Goal: Task Accomplishment & Management: Complete application form

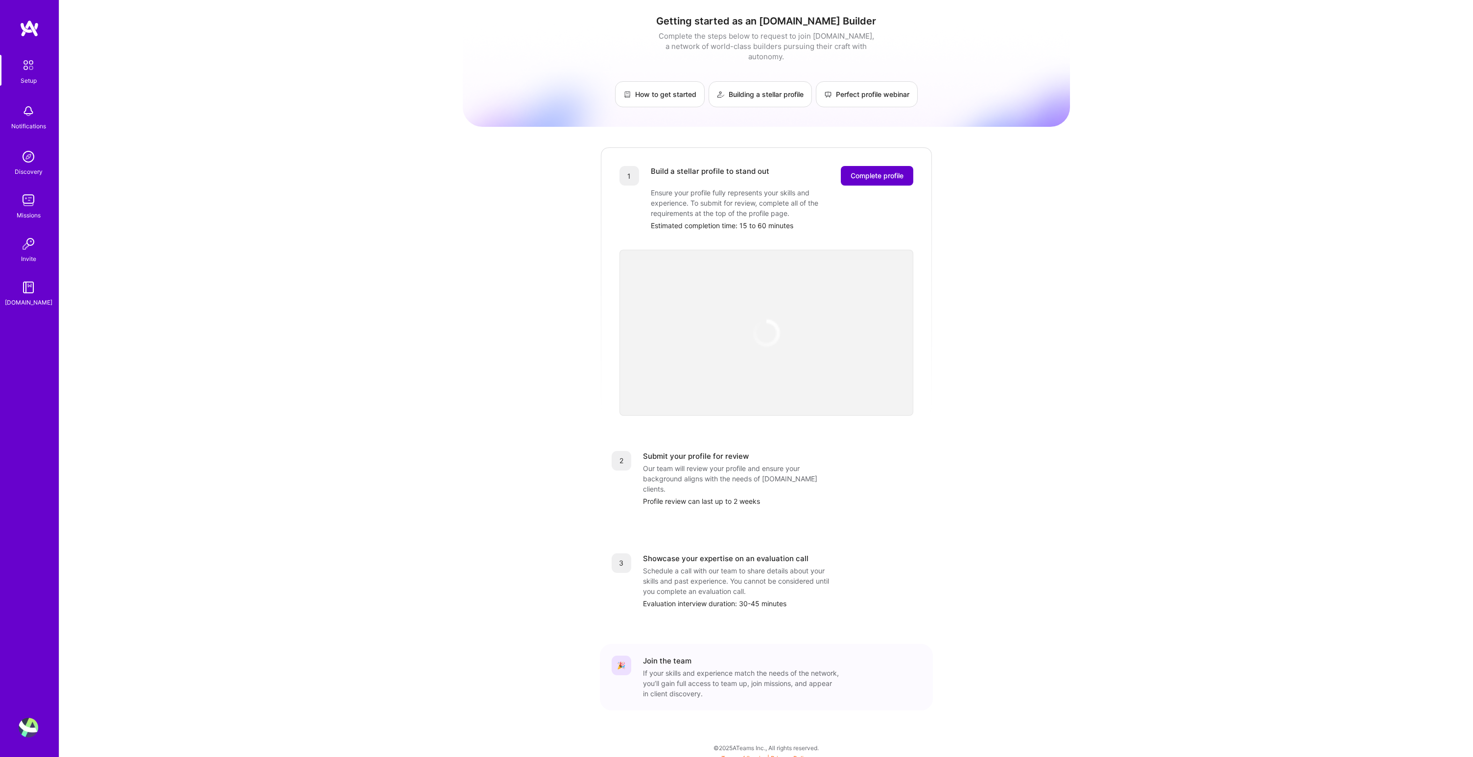
click at [893, 171] on span "Complete profile" at bounding box center [877, 176] width 53 height 10
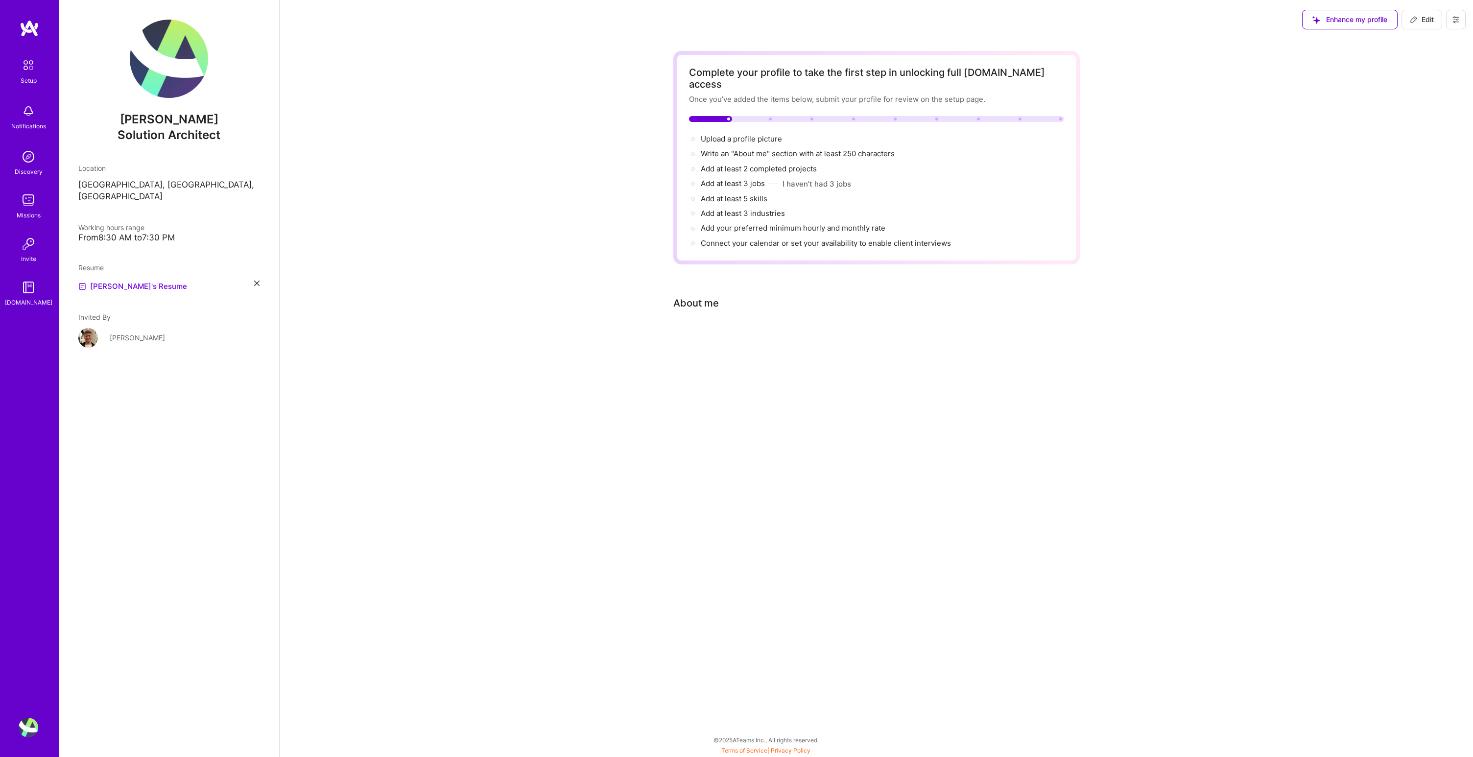
click at [729, 308] on div "Complete your profile to take the first step in unlocking full [DOMAIN_NAME] ac…" at bounding box center [876, 206] width 407 height 311
click at [724, 330] on div "Complete your profile to take the first step in unlocking full [DOMAIN_NAME] ac…" at bounding box center [876, 206] width 407 height 311
click at [770, 113] on div "Complete your profile to take the first step in unlocking full [DOMAIN_NAME] ac…" at bounding box center [876, 158] width 375 height 182
click at [778, 134] on span "Upload a profile picture →" at bounding box center [746, 138] width 90 height 9
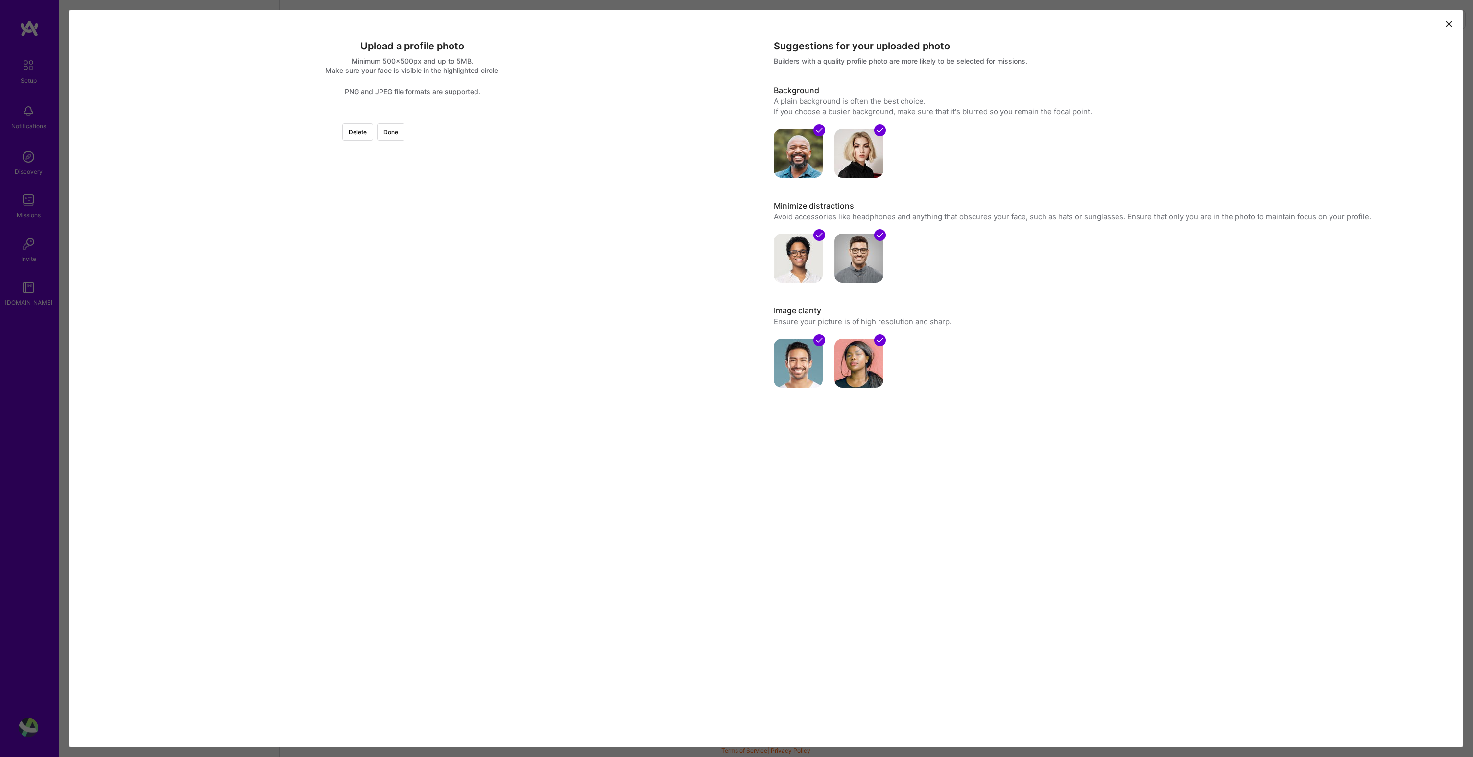
click at [444, 280] on div at bounding box center [559, 263] width 294 height 294
click at [461, 263] on div at bounding box center [559, 263] width 294 height 294
click at [485, 291] on div at bounding box center [559, 263] width 294 height 294
click at [412, 116] on div at bounding box center [412, 116] width 0 height 0
click at [606, 454] on div "Upload a profile photo Minimum 500x500px and up to 5MB. Make sure your face is …" at bounding box center [766, 379] width 1395 height 738
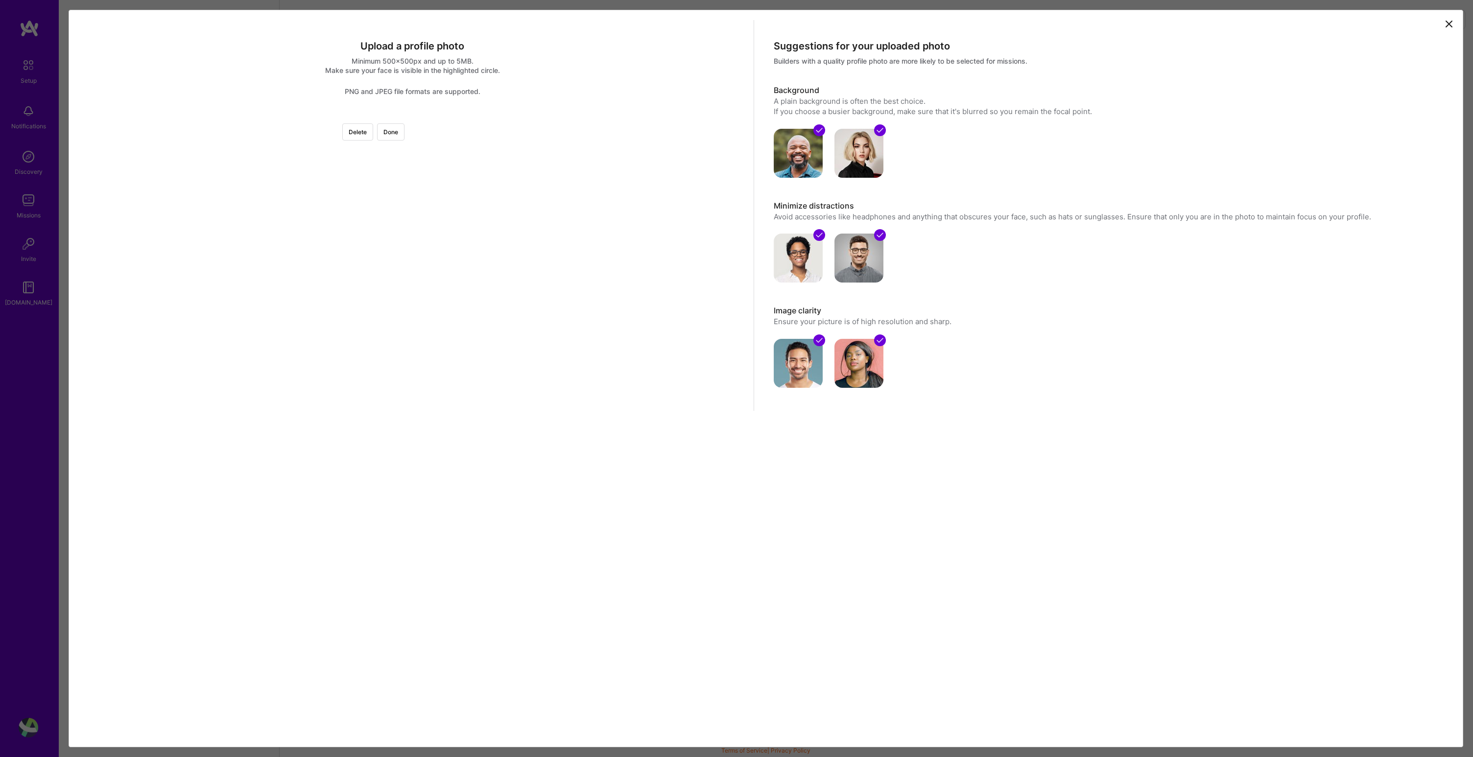
click at [667, 370] on div at bounding box center [667, 370] width 0 height 0
click at [468, 311] on div at bounding box center [564, 276] width 253 height 253
click at [464, 310] on div at bounding box center [562, 276] width 253 height 253
click at [405, 125] on button "Done" at bounding box center [390, 131] width 27 height 17
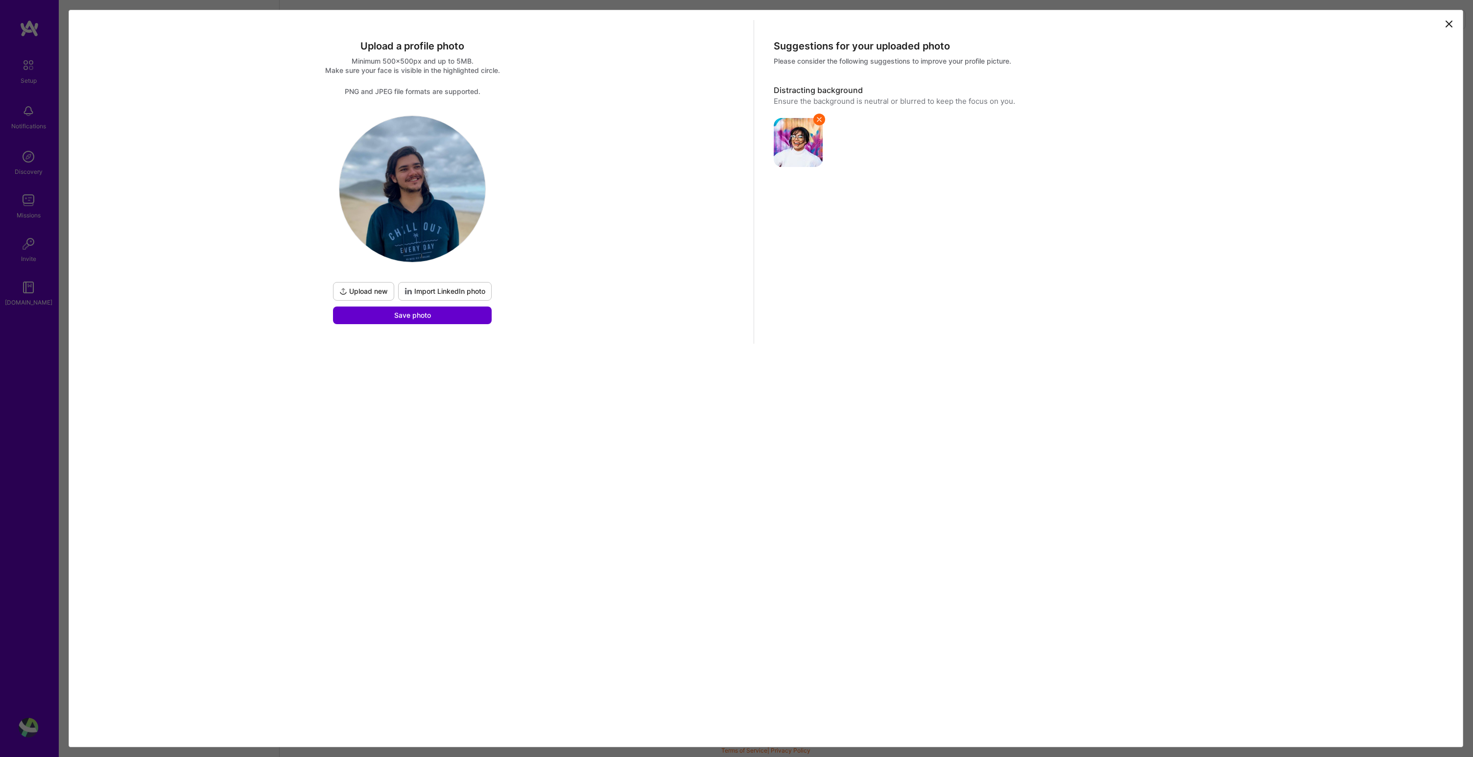
click at [408, 317] on span "Save photo" at bounding box center [412, 316] width 37 height 10
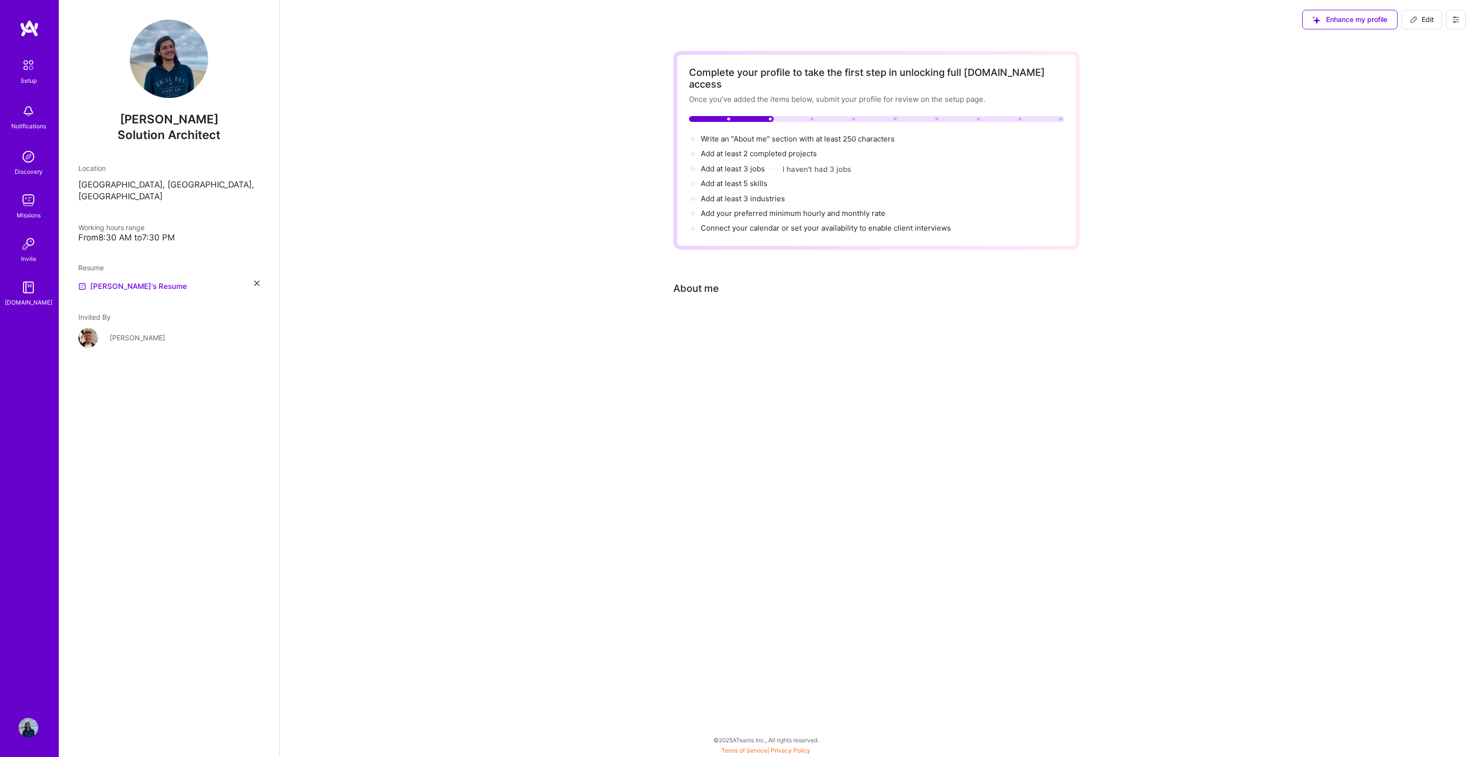
click at [706, 288] on div "Complete your profile to take the first step in unlocking full [DOMAIN_NAME] ac…" at bounding box center [876, 199] width 407 height 296
click at [706, 268] on div "Complete your profile to take the first step in unlocking full [DOMAIN_NAME] ac…" at bounding box center [876, 199] width 407 height 296
click at [791, 134] on span "Write an "About me" section with at least 250 characters →" at bounding box center [803, 138] width 205 height 9
select select "US"
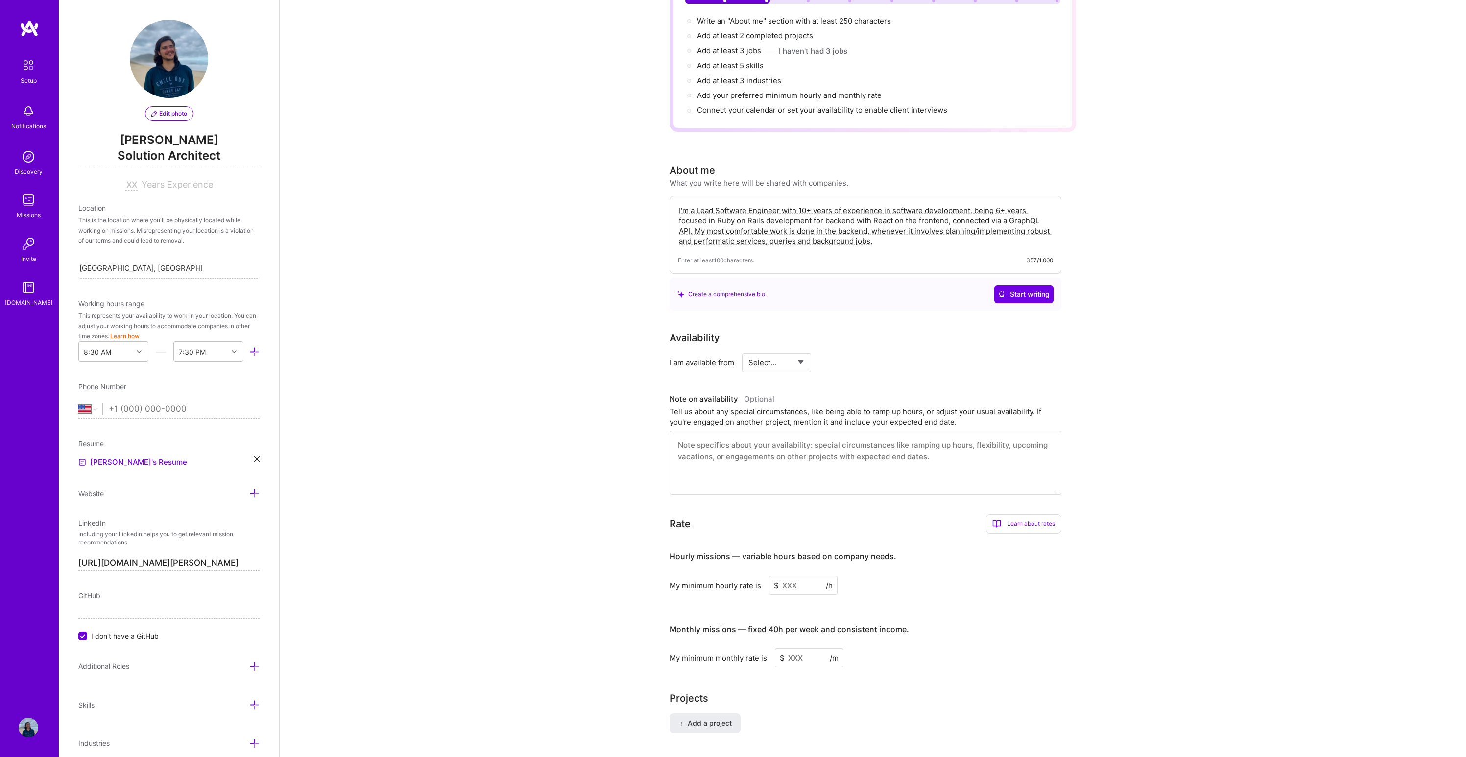
scroll to position [131, 0]
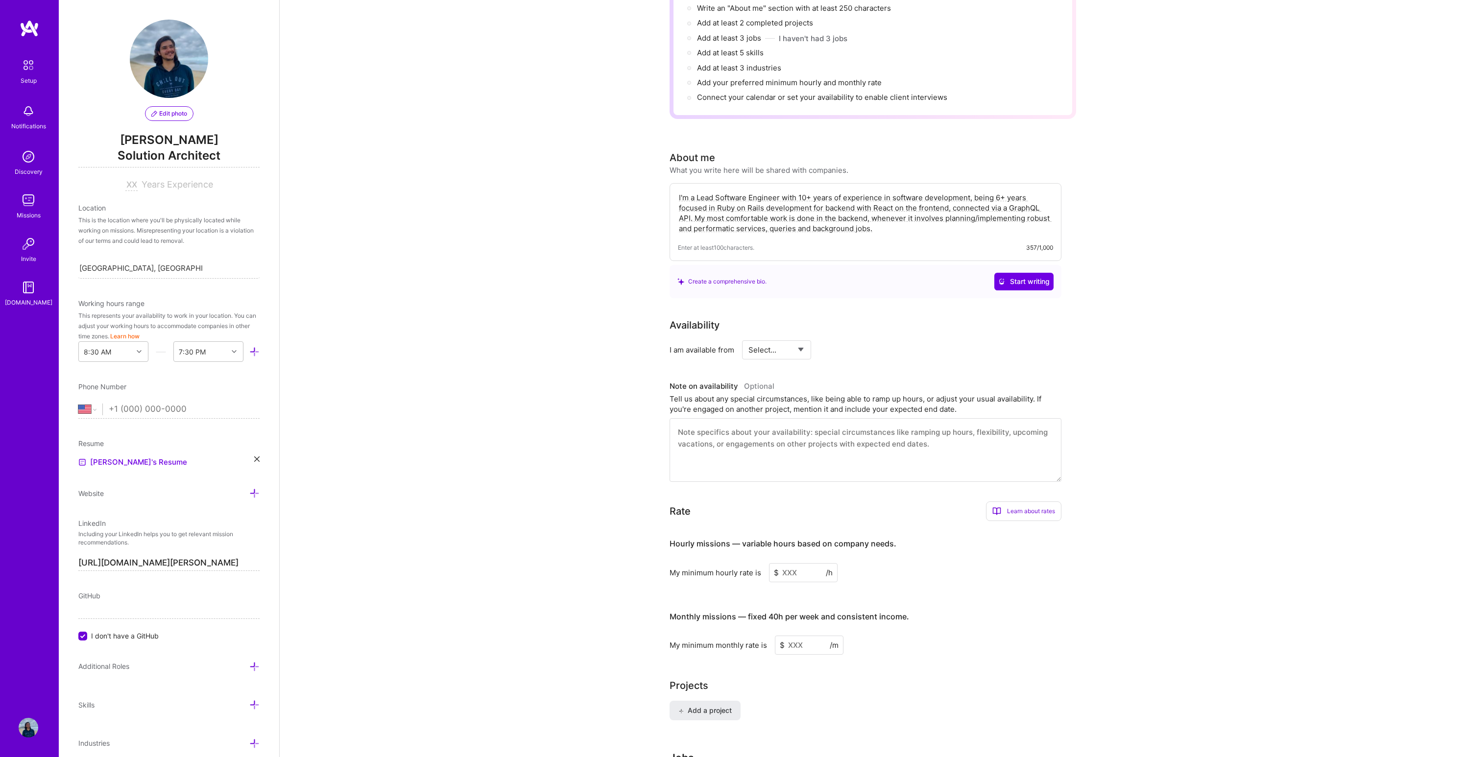
type textarea "I'm a Lead Software Engineer with 10+ years of experience in software developme…"
click at [784, 337] on select "Select... Right Now Future Date Not Available" at bounding box center [776, 349] width 56 height 25
select select "Right Now"
click at [856, 340] on input at bounding box center [866, 349] width 59 height 19
type input "1"
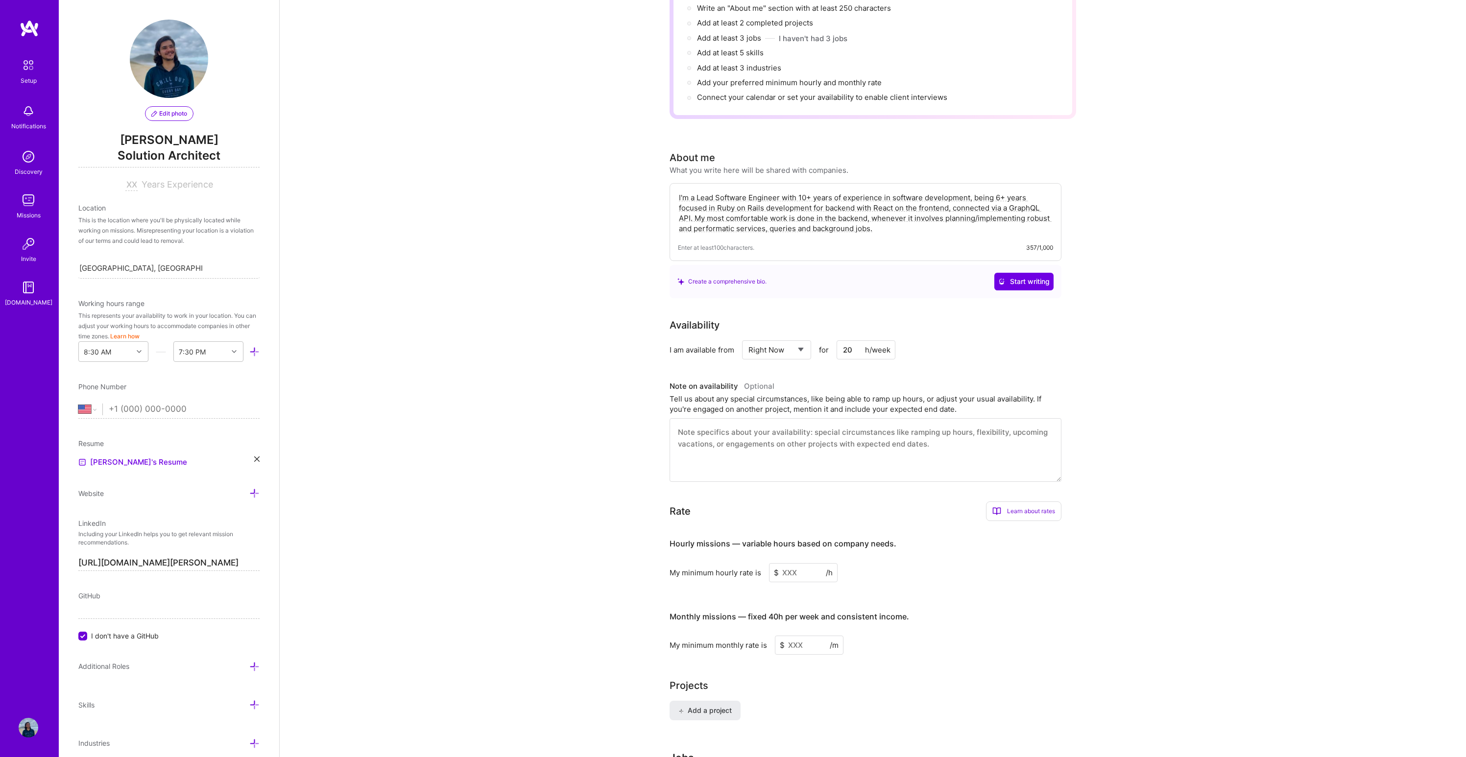
type input "20"
click at [928, 379] on h3 "Note on availability Optional" at bounding box center [866, 386] width 392 height 15
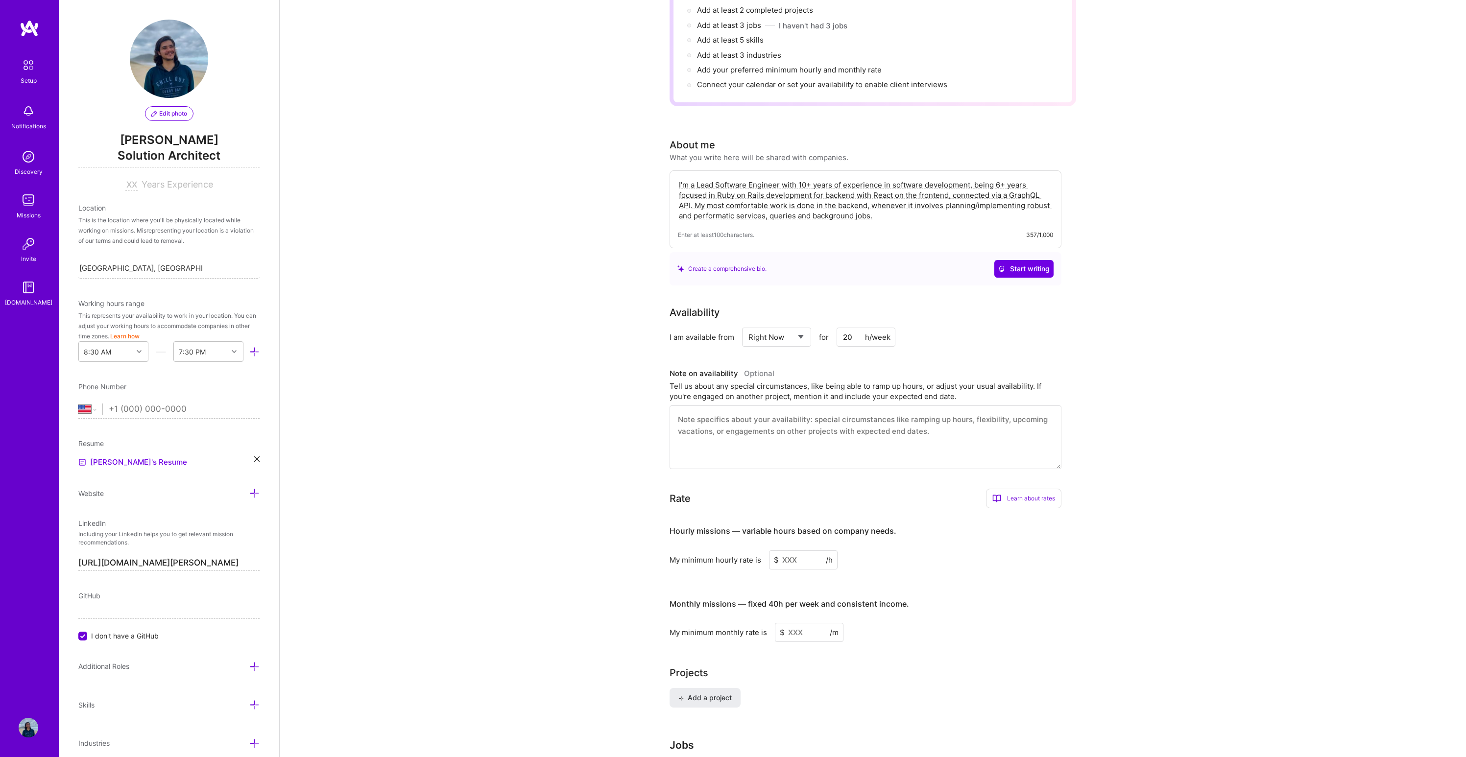
scroll to position [150, 0]
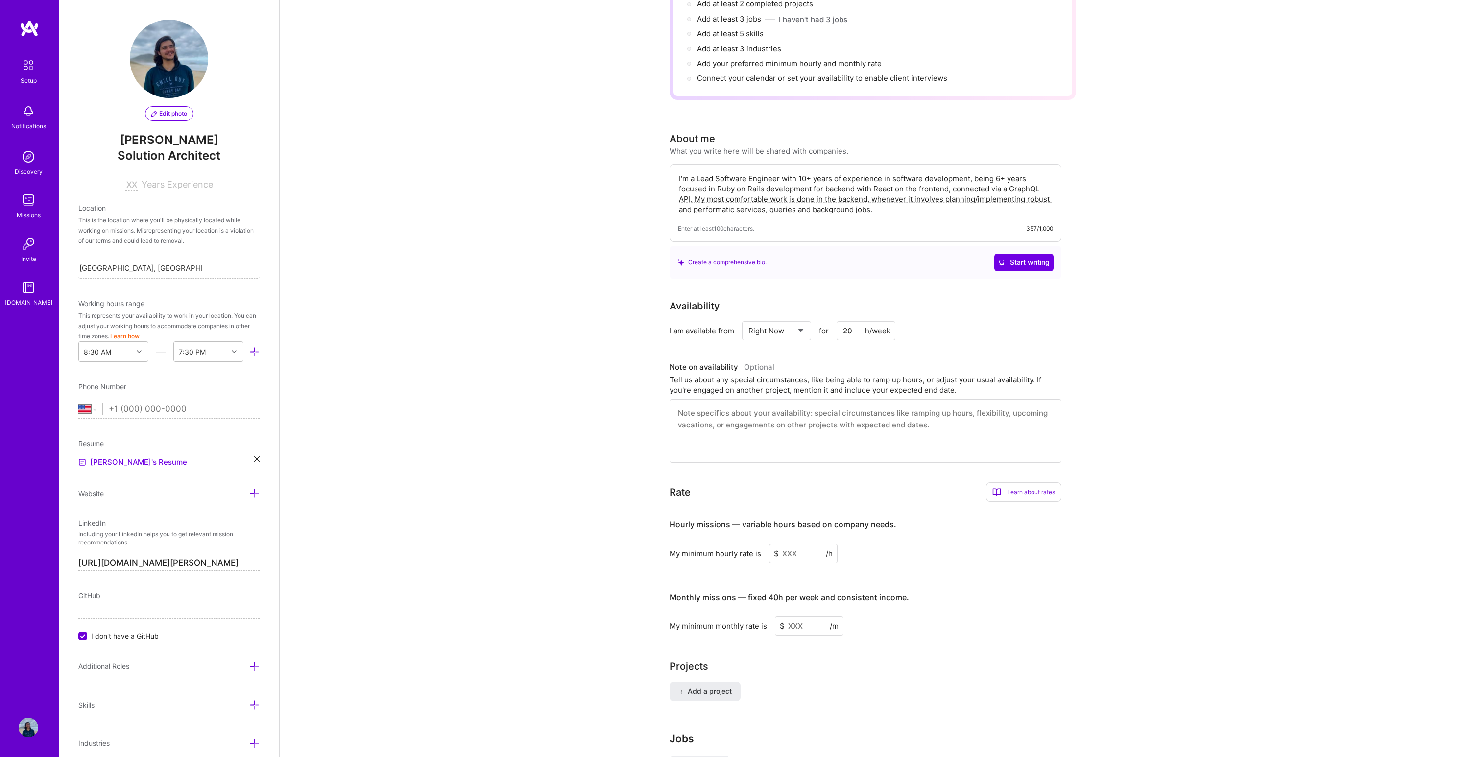
click at [839, 399] on textarea at bounding box center [866, 431] width 392 height 64
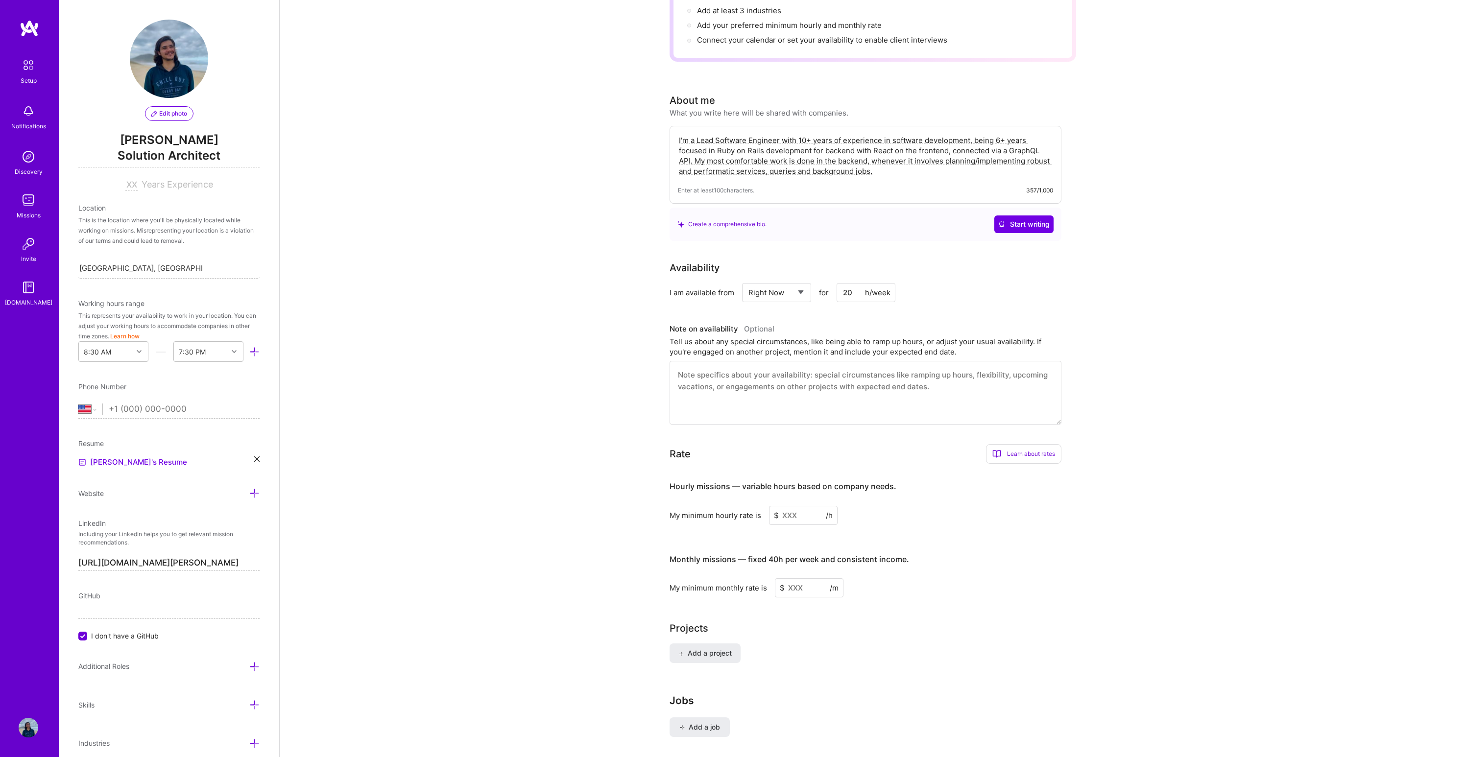
scroll to position [242, 0]
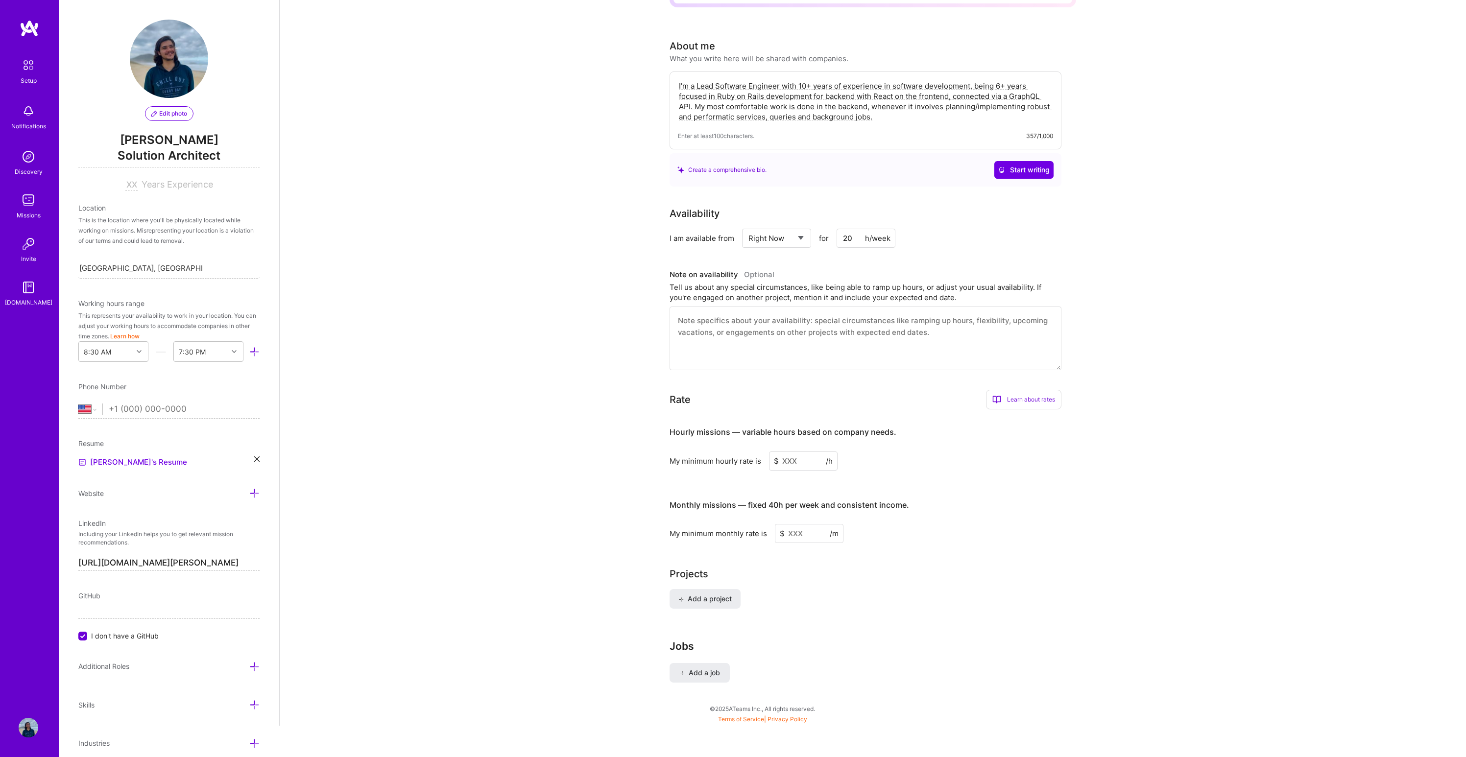
click at [1212, 391] on div "Complete your profile to take the first step in unlocking full [DOMAIN_NAME] ac…" at bounding box center [873, 261] width 1186 height 929
click at [797, 452] on input at bounding box center [803, 461] width 69 height 19
click at [784, 452] on input "15" at bounding box center [803, 461] width 69 height 19
type input "15"
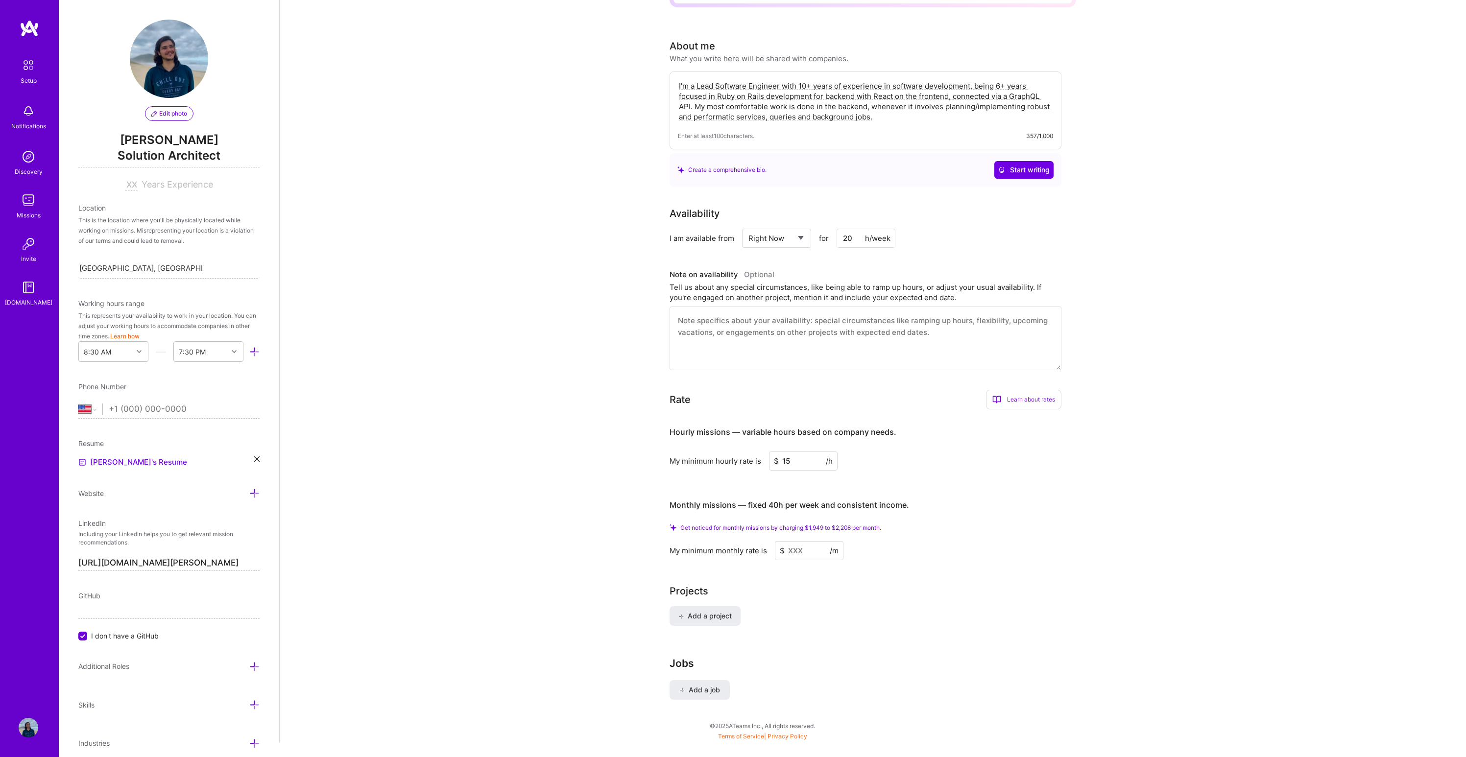
click at [921, 437] on div "Hourly missions — variable hours based on company needs. My minimum hourly rate…" at bounding box center [866, 443] width 392 height 53
click at [794, 541] on input at bounding box center [809, 550] width 69 height 19
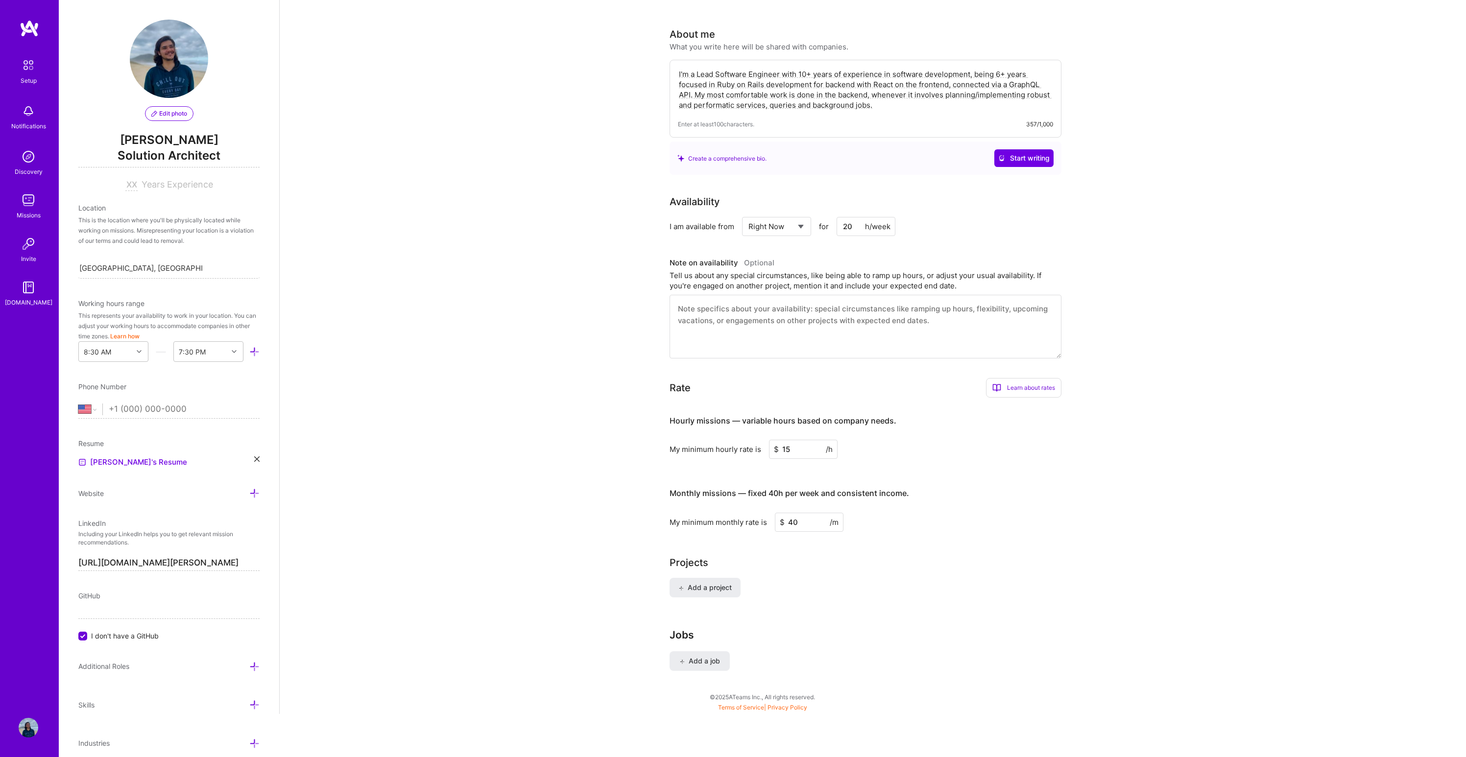
scroll to position [227, 0]
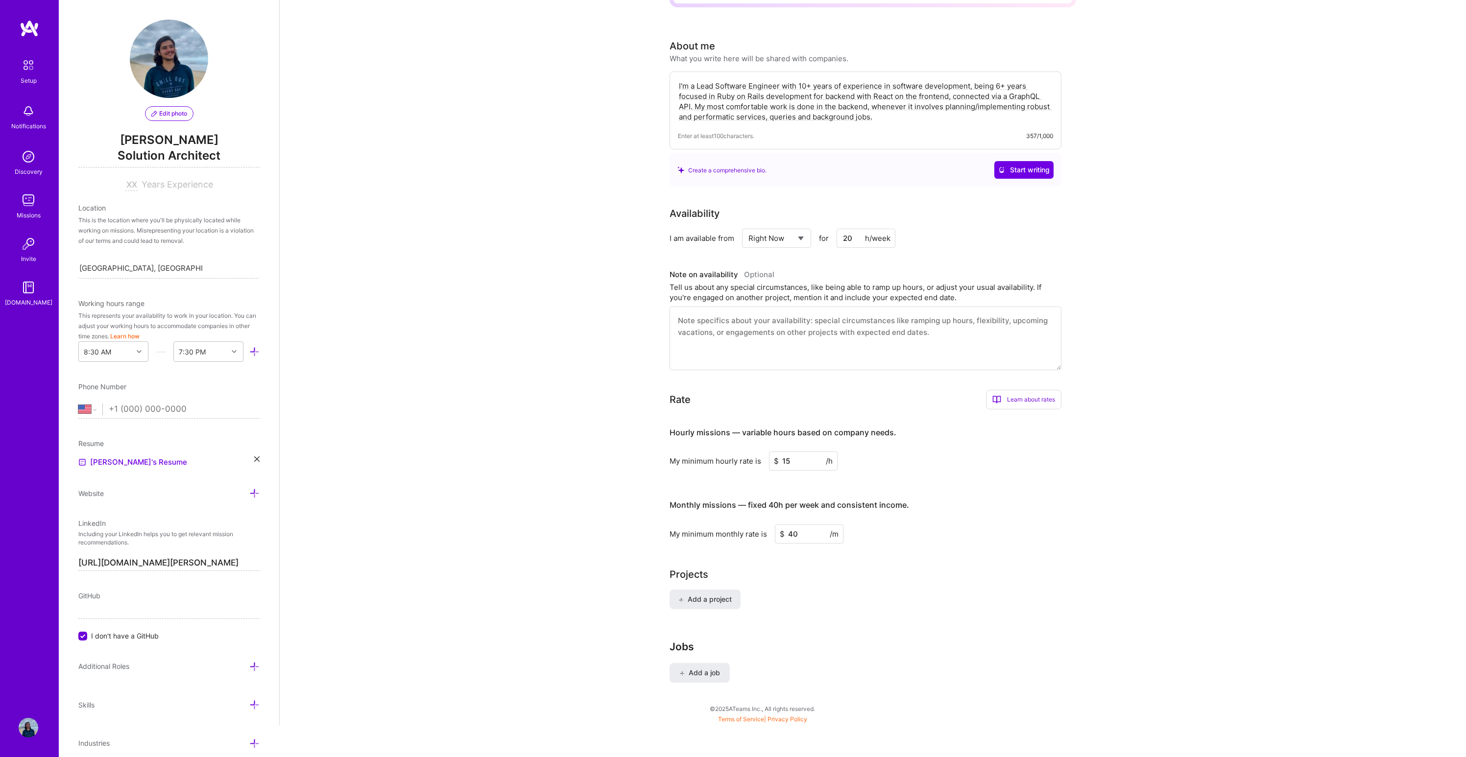
type input "4"
type input "5000"
click at [956, 490] on h3 "Monthly missions — fixed 40h per week and consistent income." at bounding box center [866, 505] width 392 height 30
click at [813, 618] on div "Complete your profile to take the first step in unlocking full [DOMAIN_NAME] ac…" at bounding box center [873, 263] width 407 height 879
click at [709, 595] on span "Add a project" at bounding box center [704, 600] width 53 height 10
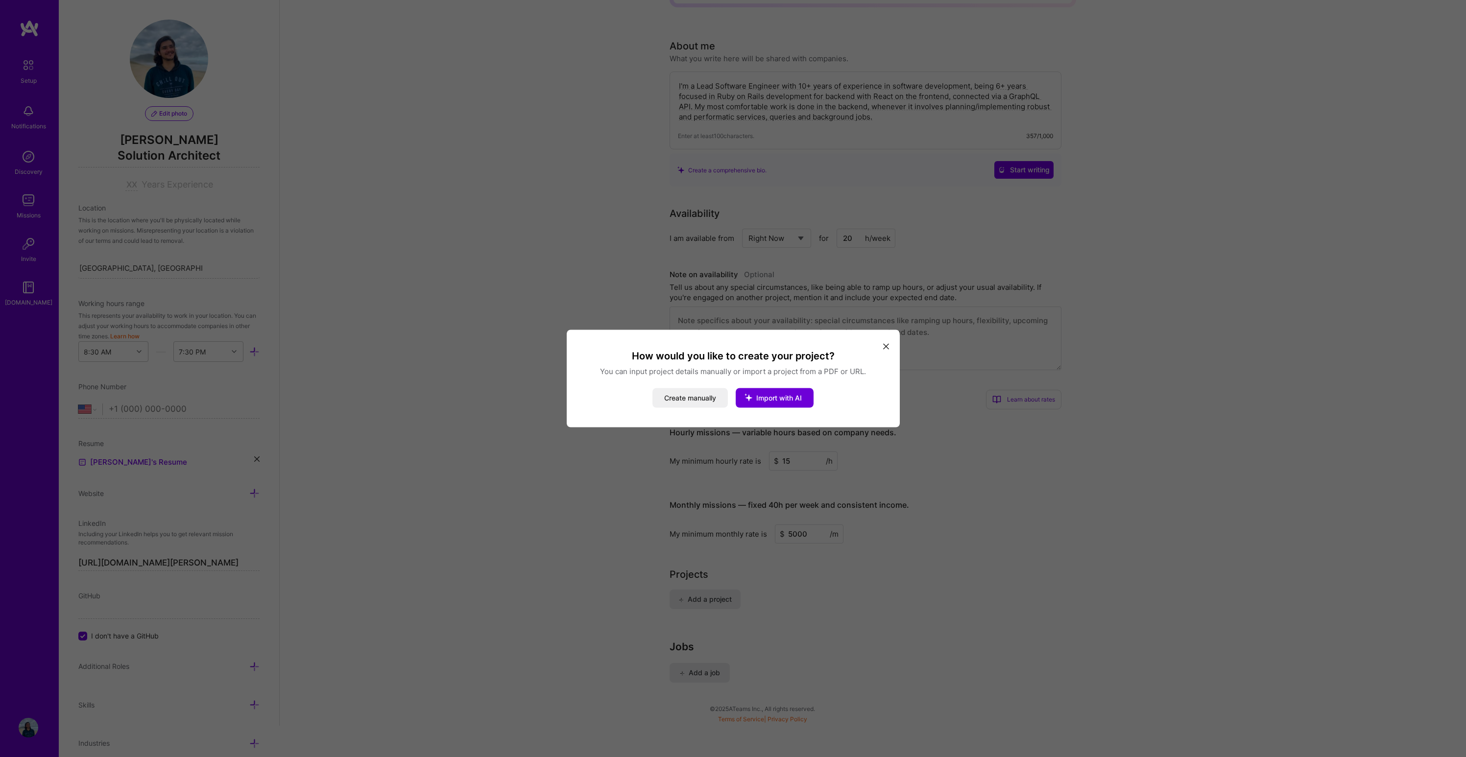
click at [882, 345] on button "modal" at bounding box center [886, 346] width 12 height 16
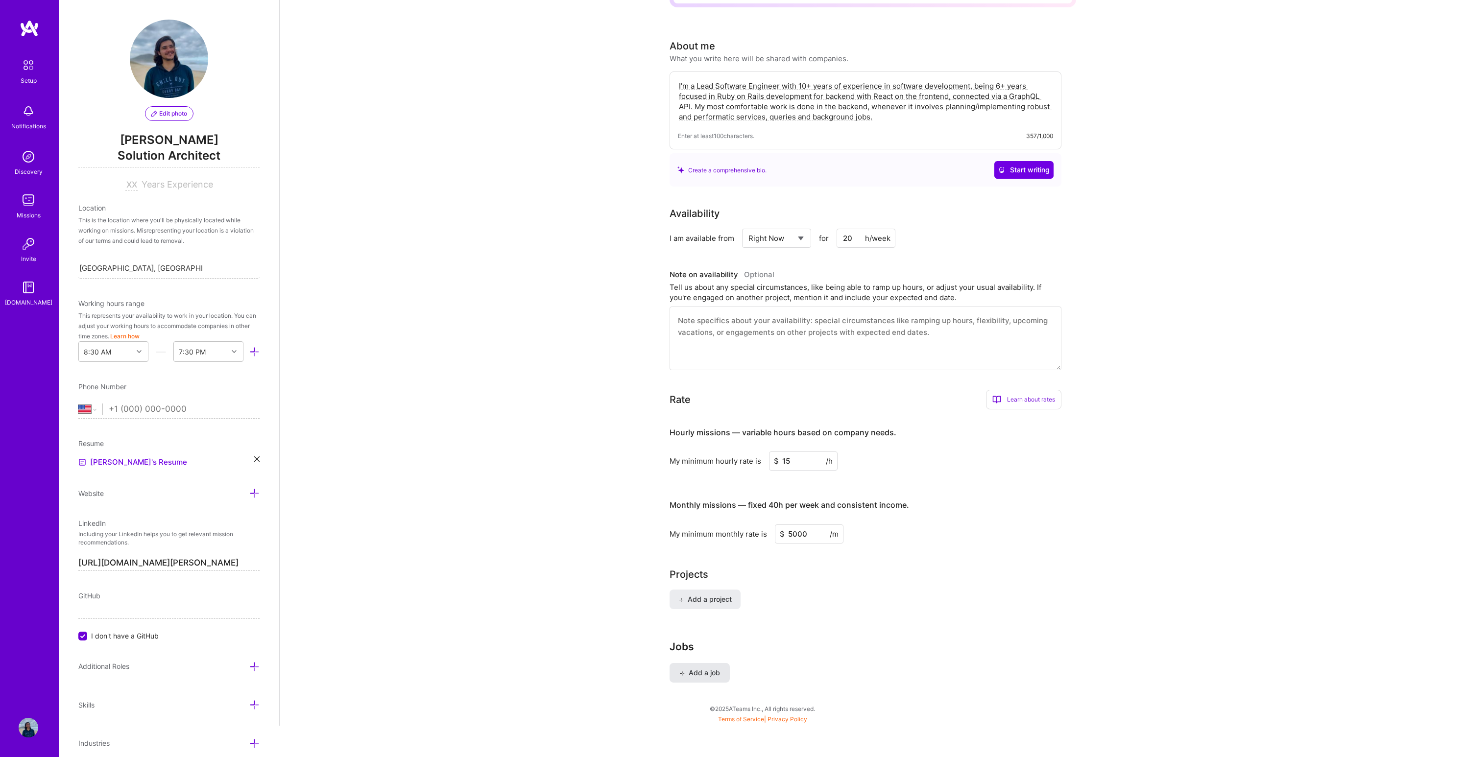
click at [691, 668] on span "Add a job" at bounding box center [699, 673] width 41 height 10
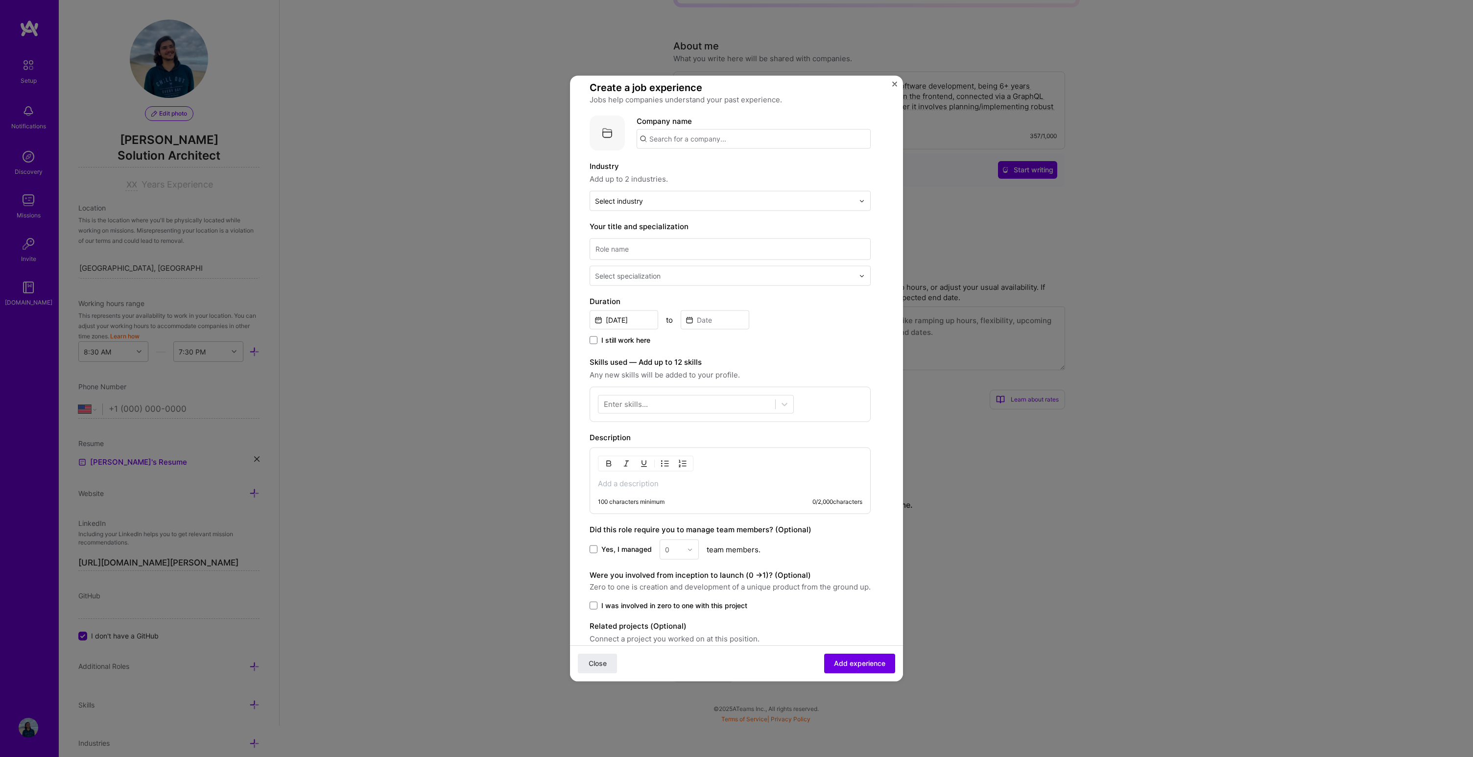
scroll to position [0, 0]
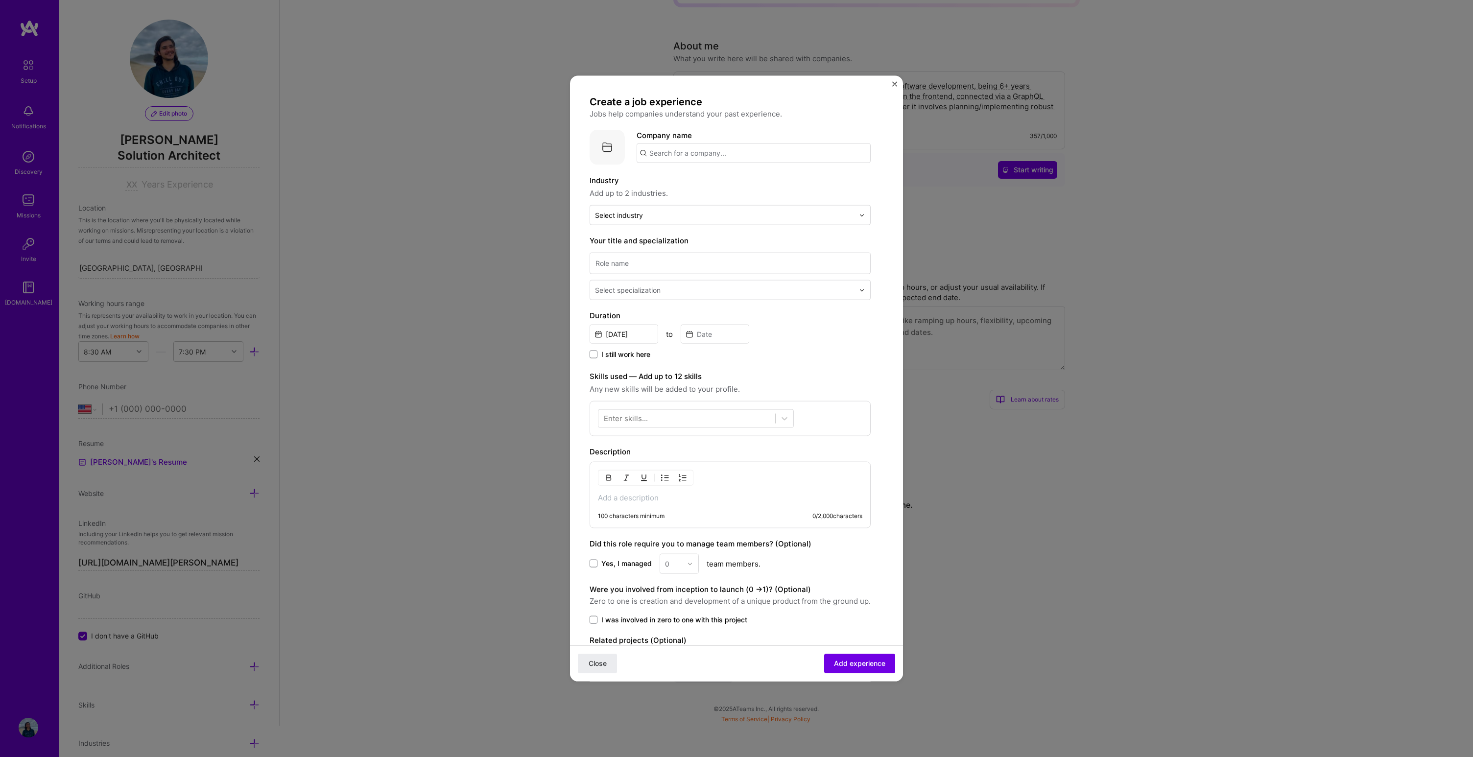
click at [736, 199] on div "Industry Add up to 2 industries. Select industry 0" at bounding box center [730, 200] width 281 height 50
click at [734, 220] on div at bounding box center [724, 215] width 259 height 12
click at [641, 261] on div "SaaS" at bounding box center [730, 255] width 275 height 18
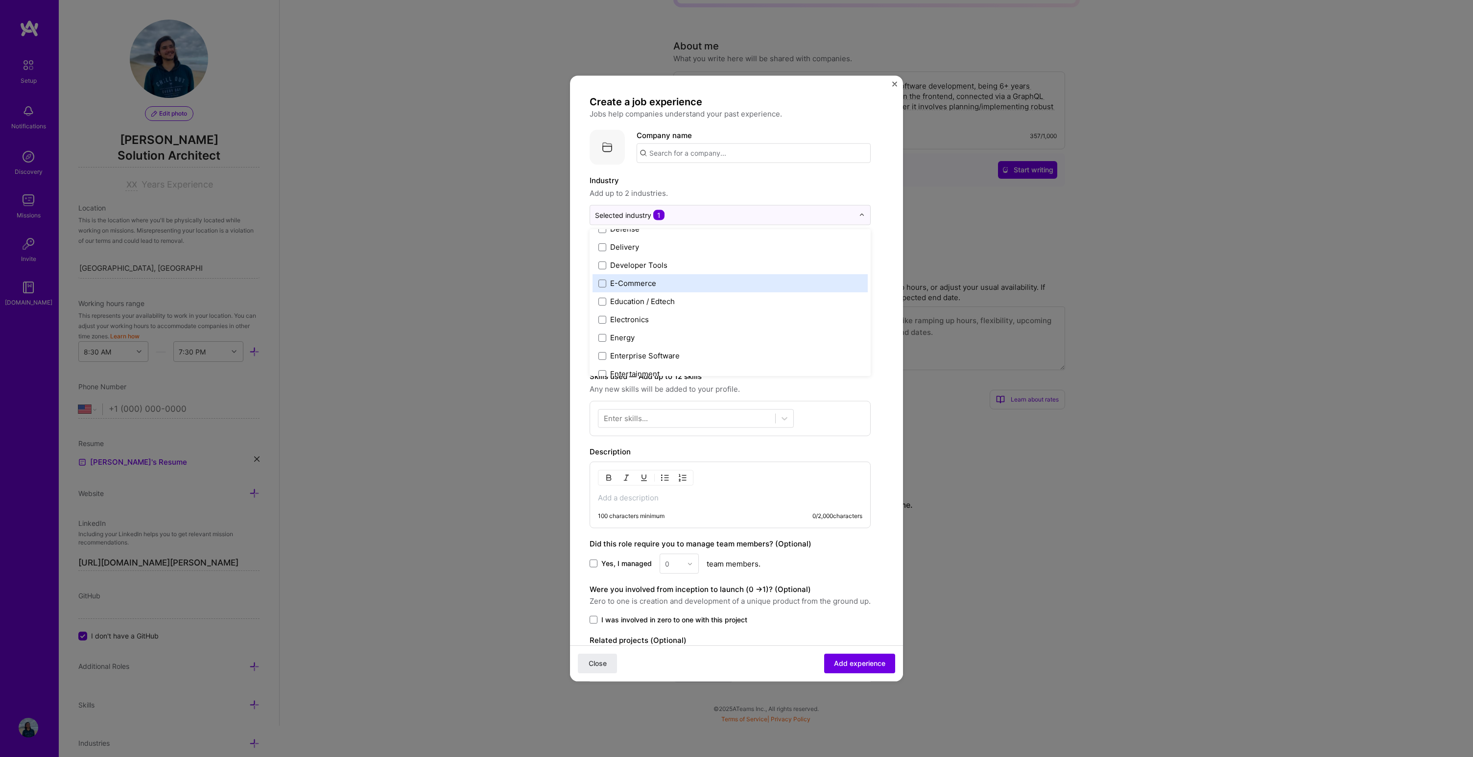
click at [674, 290] on div "E-Commerce" at bounding box center [730, 283] width 275 height 18
click at [790, 188] on span "Add up to 2 industries." at bounding box center [730, 194] width 281 height 12
click at [716, 150] on input "text" at bounding box center [754, 154] width 234 height 20
type input "Superfiliate"
click at [689, 275] on div "Select specialization" at bounding box center [730, 275] width 281 height 49
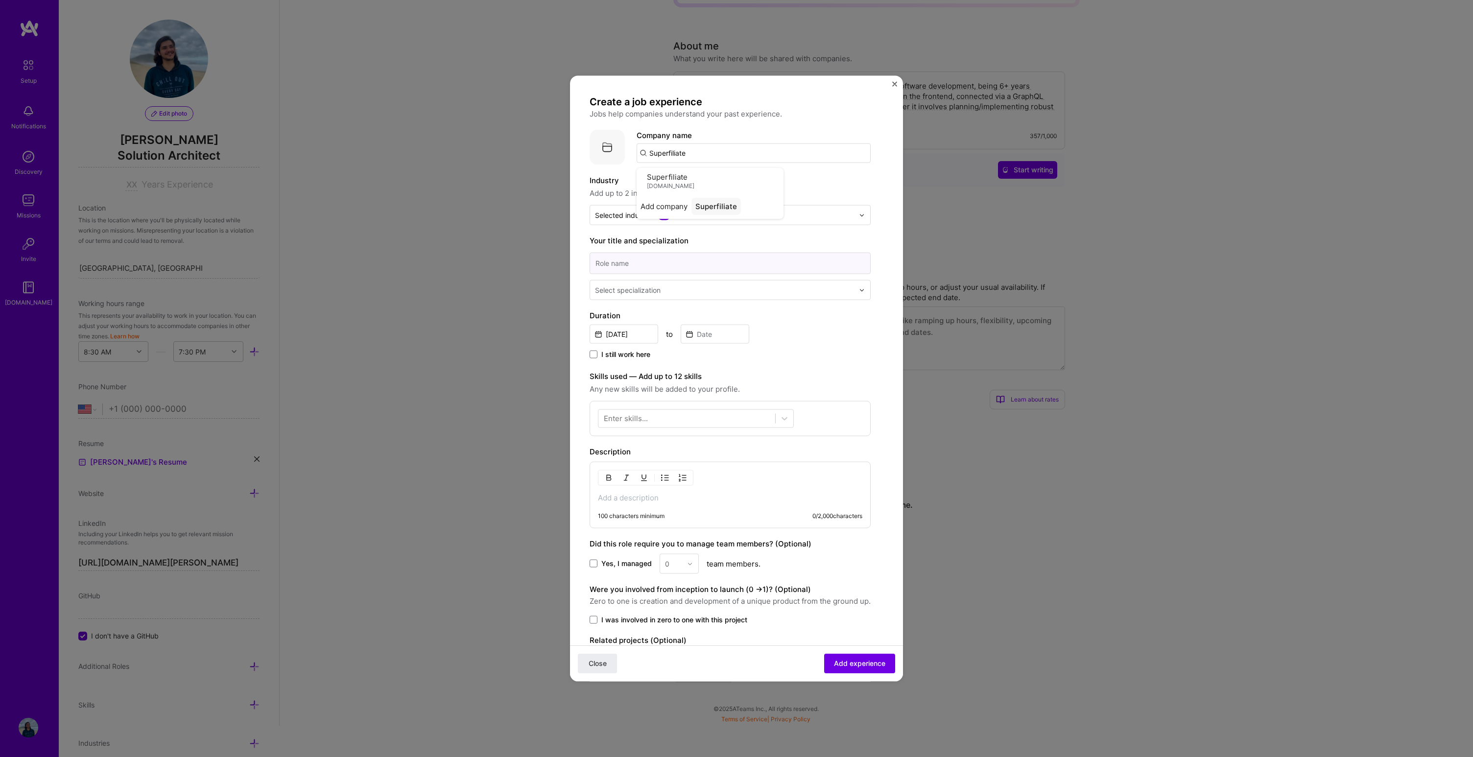
click at [692, 268] on input at bounding box center [730, 264] width 281 height 22
type input "Lead Solutions Engineer"
drag, startPoint x: 735, startPoint y: 141, endPoint x: 729, endPoint y: 155, distance: 15.2
click at [735, 141] on div "Company name Superfiliate" at bounding box center [754, 146] width 234 height 33
click at [729, 156] on input "Superfiliate" at bounding box center [754, 154] width 234 height 20
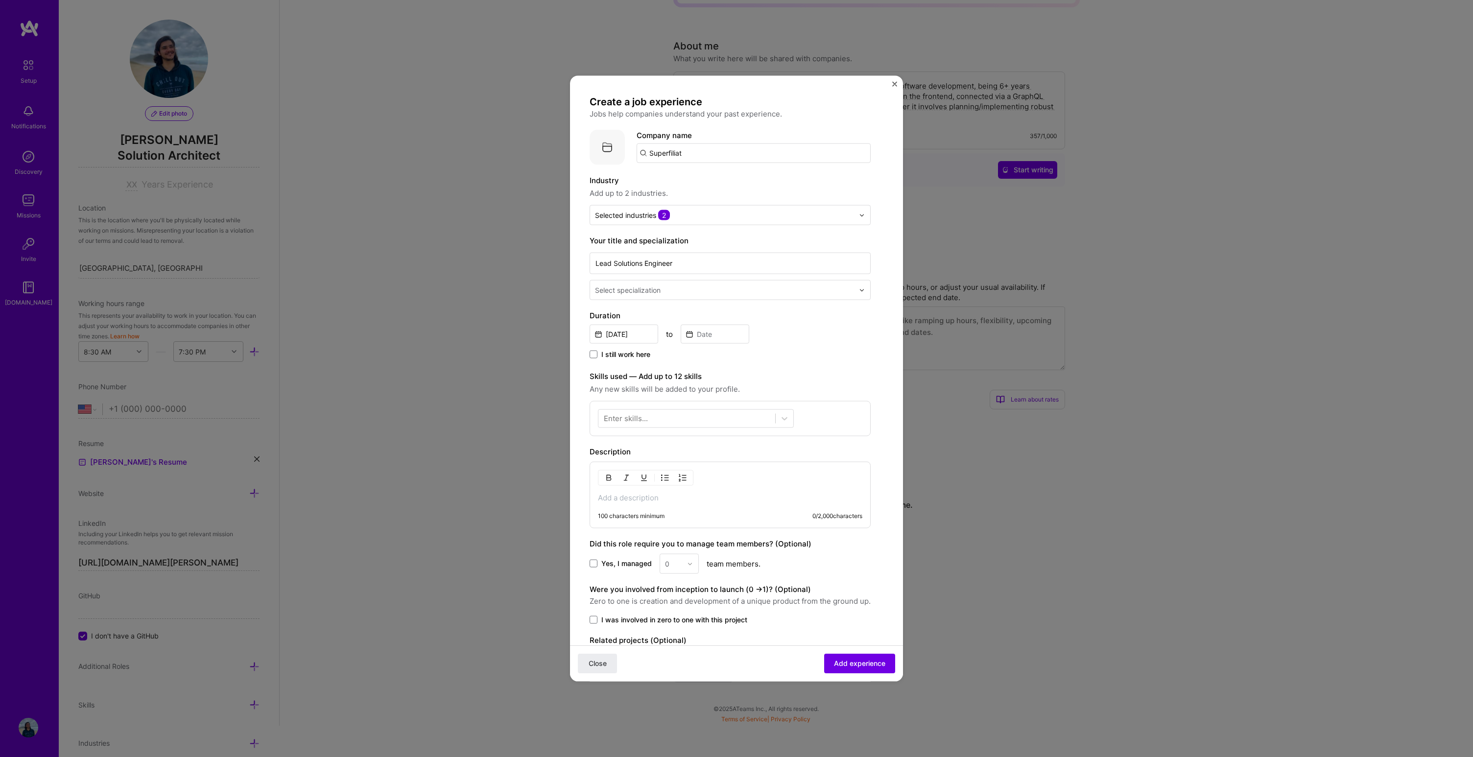
type input "Superfiliate"
click at [720, 272] on input "Lead Solutions Engineer" at bounding box center [730, 264] width 281 height 22
click at [720, 289] on input "text" at bounding box center [725, 290] width 261 height 10
click at [690, 428] on div "Solution Architect" at bounding box center [730, 431] width 275 height 18
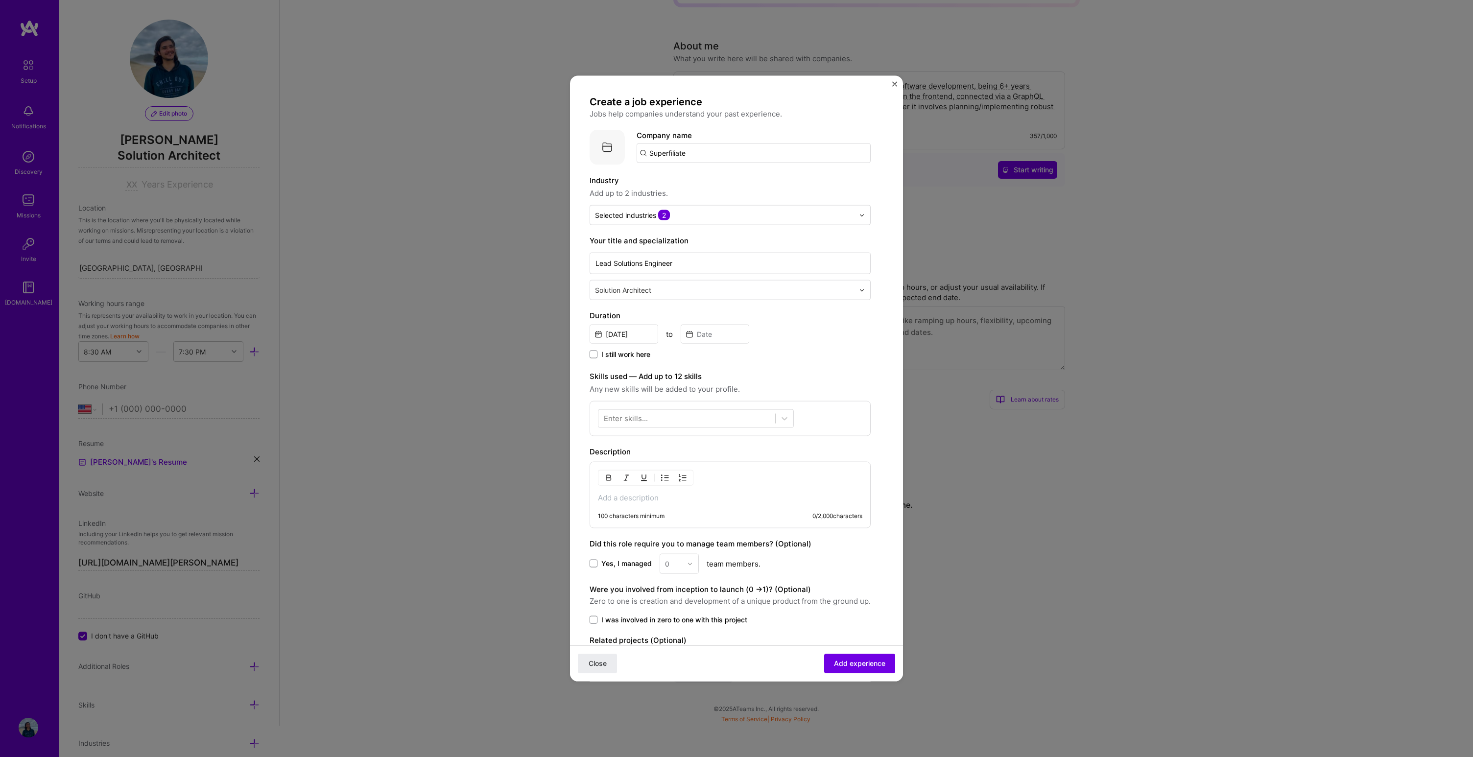
scroll to position [13, 0]
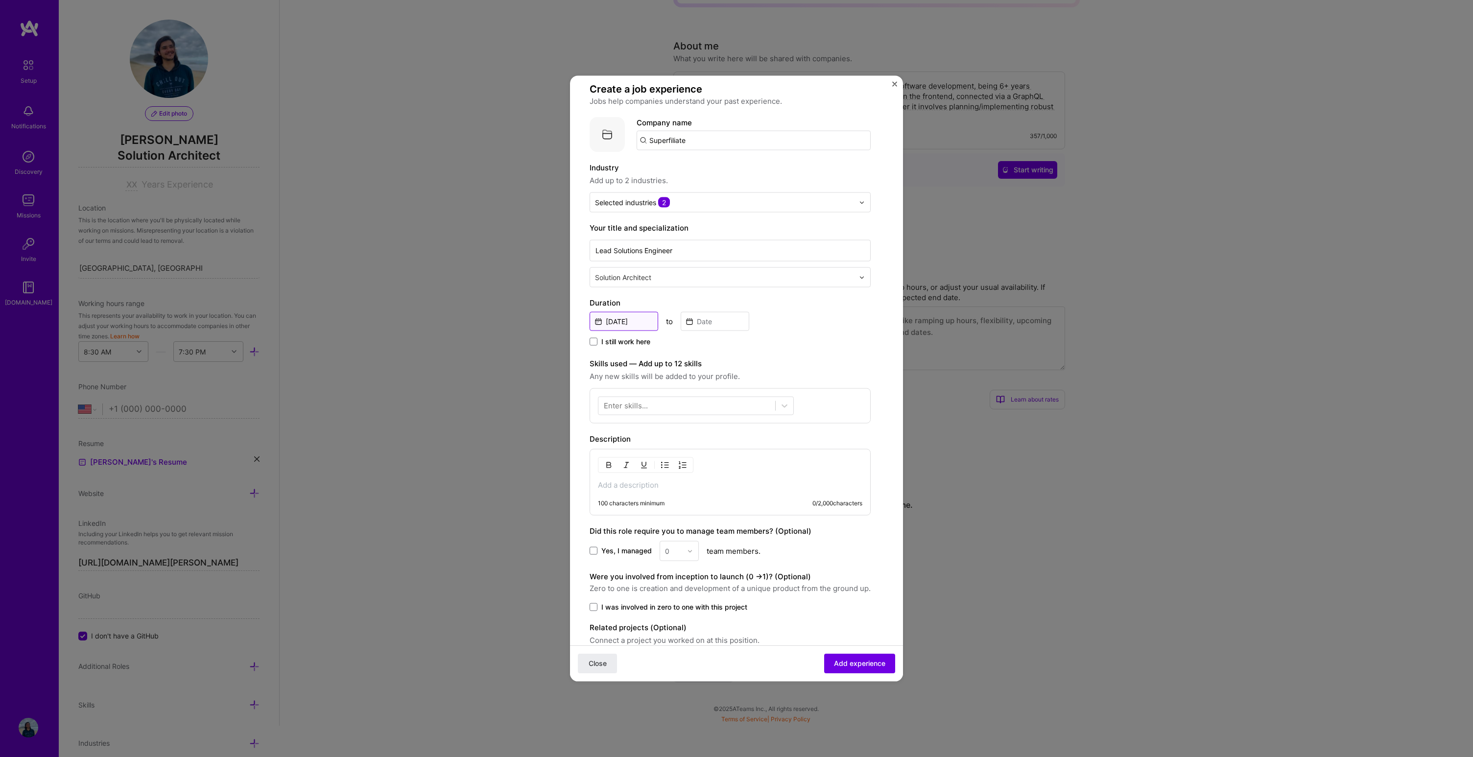
click at [641, 329] on input "[DATE]" at bounding box center [624, 321] width 69 height 19
click at [600, 349] on button "‹" at bounding box center [604, 345] width 22 height 22
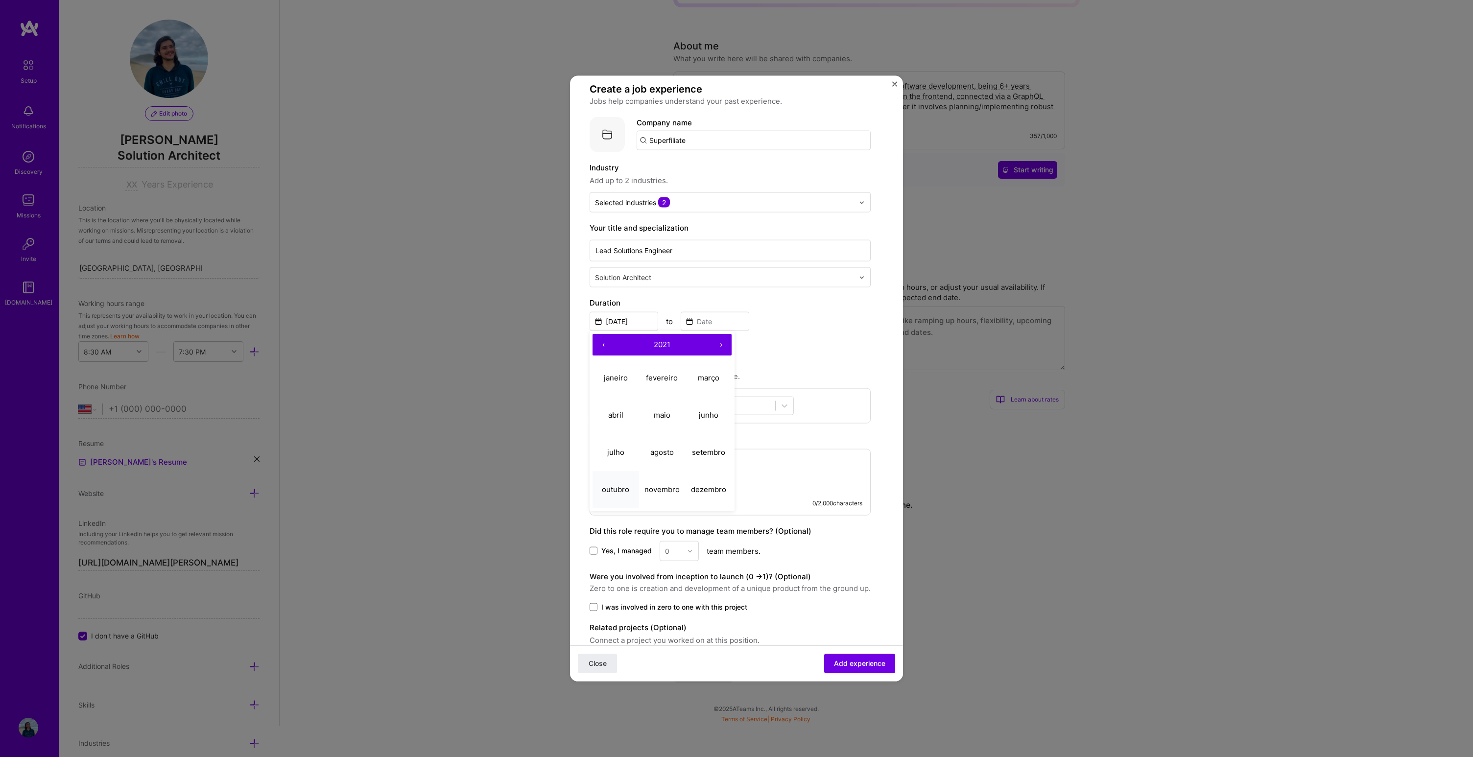
click at [617, 491] on abbr "outubro" at bounding box center [615, 488] width 27 height 9
type input "[DATE]"
click at [718, 325] on input at bounding box center [715, 321] width 69 height 19
click at [854, 369] on label "Skills used — Add up to 12 skills" at bounding box center [730, 364] width 281 height 12
click at [591, 338] on span at bounding box center [594, 342] width 8 height 8
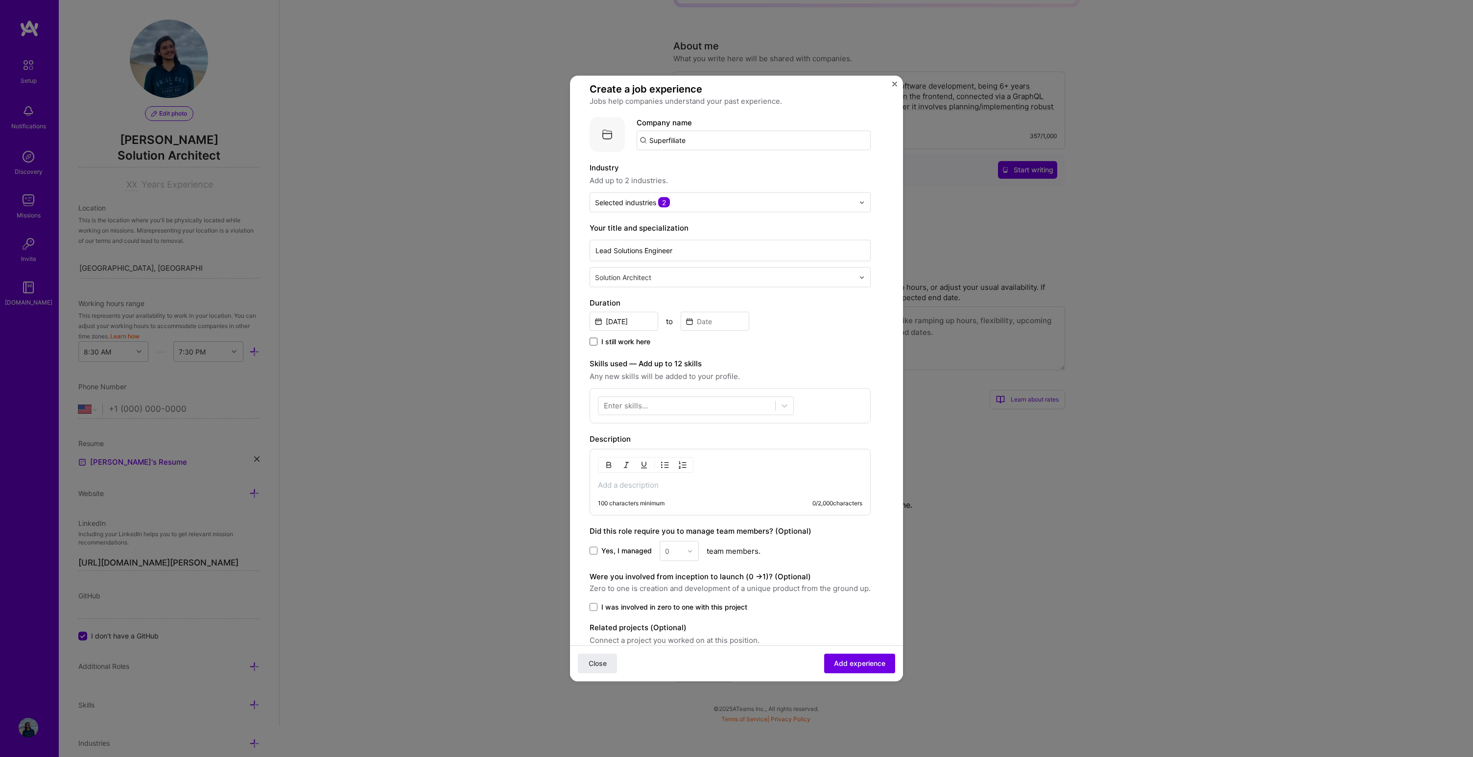
click at [0, 0] on input "I still work here" at bounding box center [0, 0] width 0 height 0
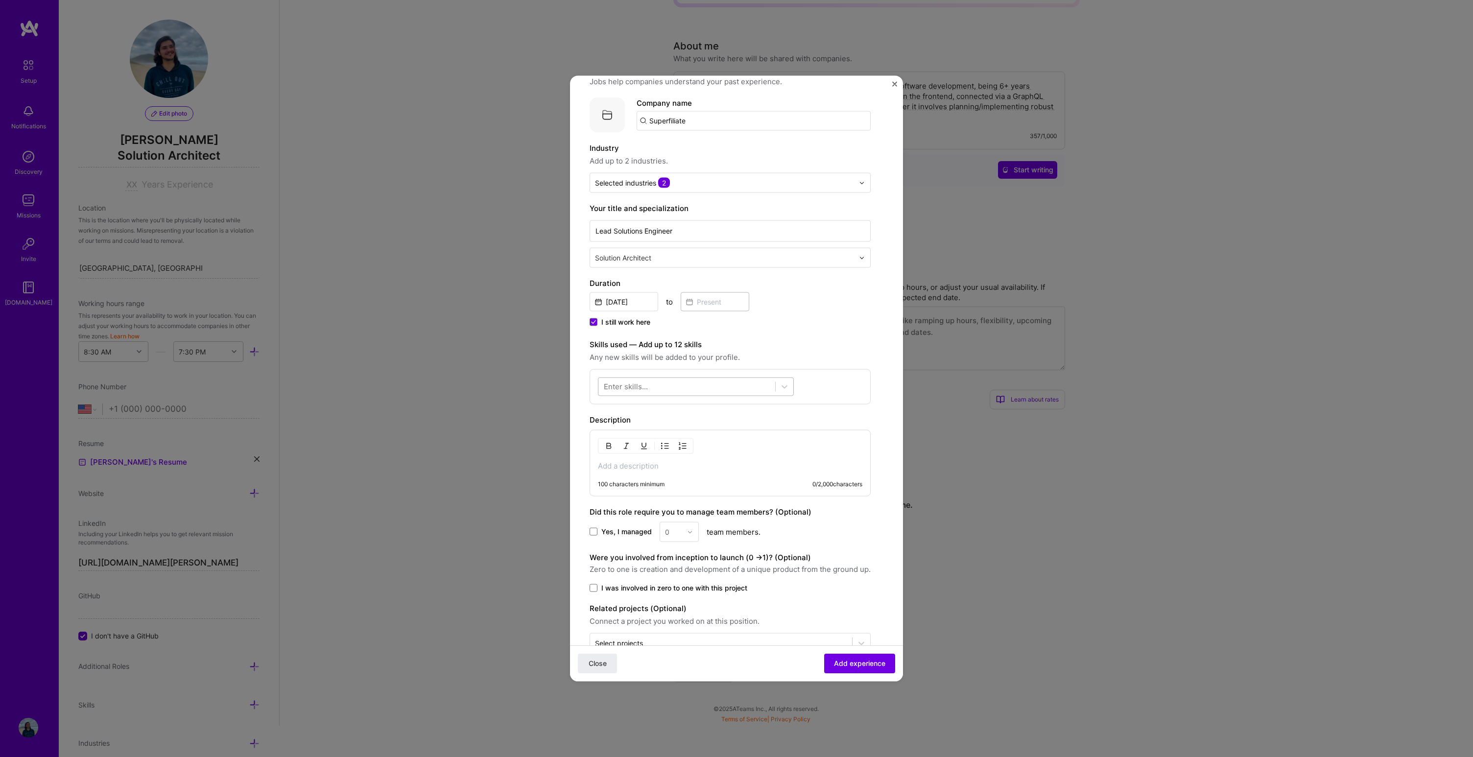
click at [750, 382] on div at bounding box center [687, 387] width 177 height 16
click at [615, 440] on div "Ruby on Rails" at bounding box center [696, 444] width 184 height 10
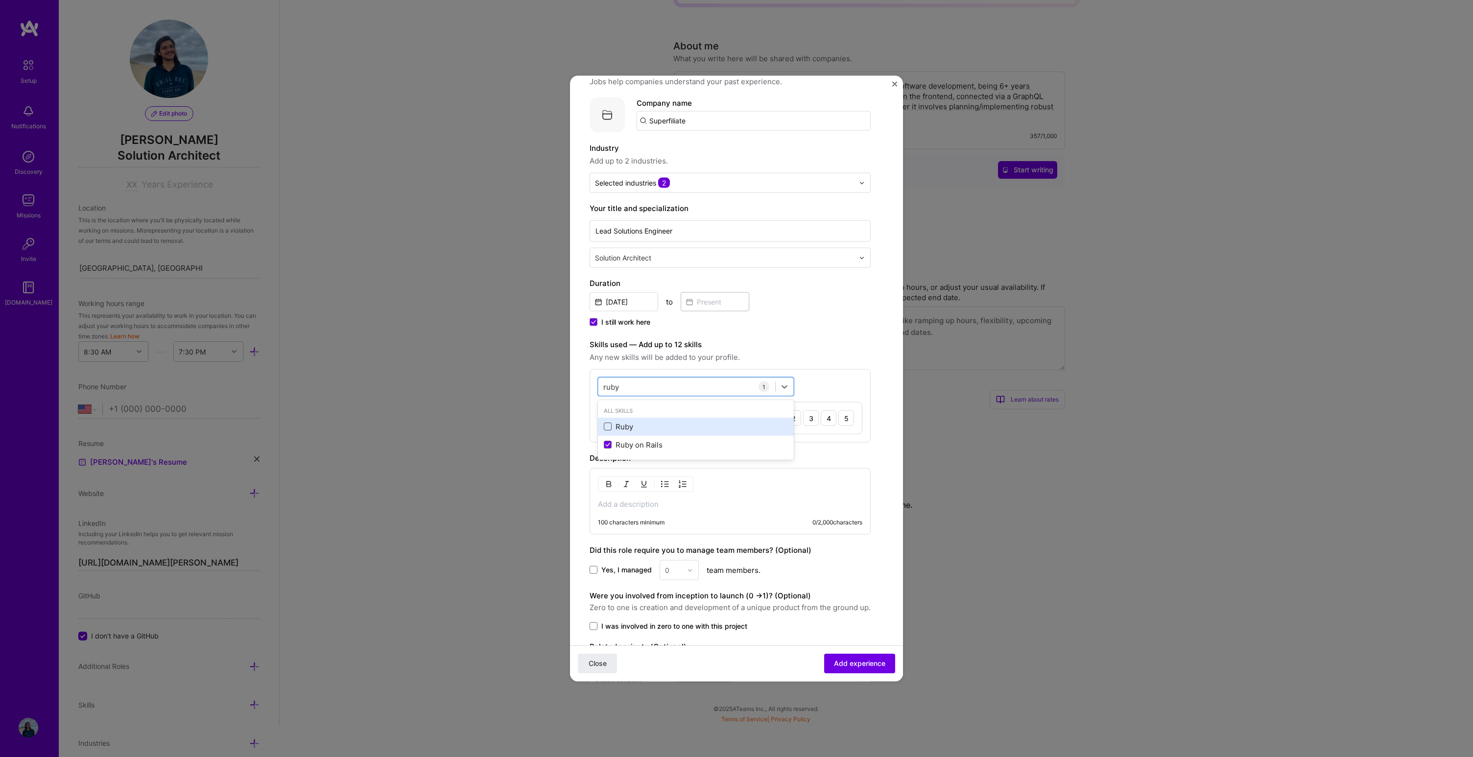
click at [607, 427] on span at bounding box center [608, 427] width 8 height 8
click at [0, 0] on input "checkbox" at bounding box center [0, 0] width 0 height 0
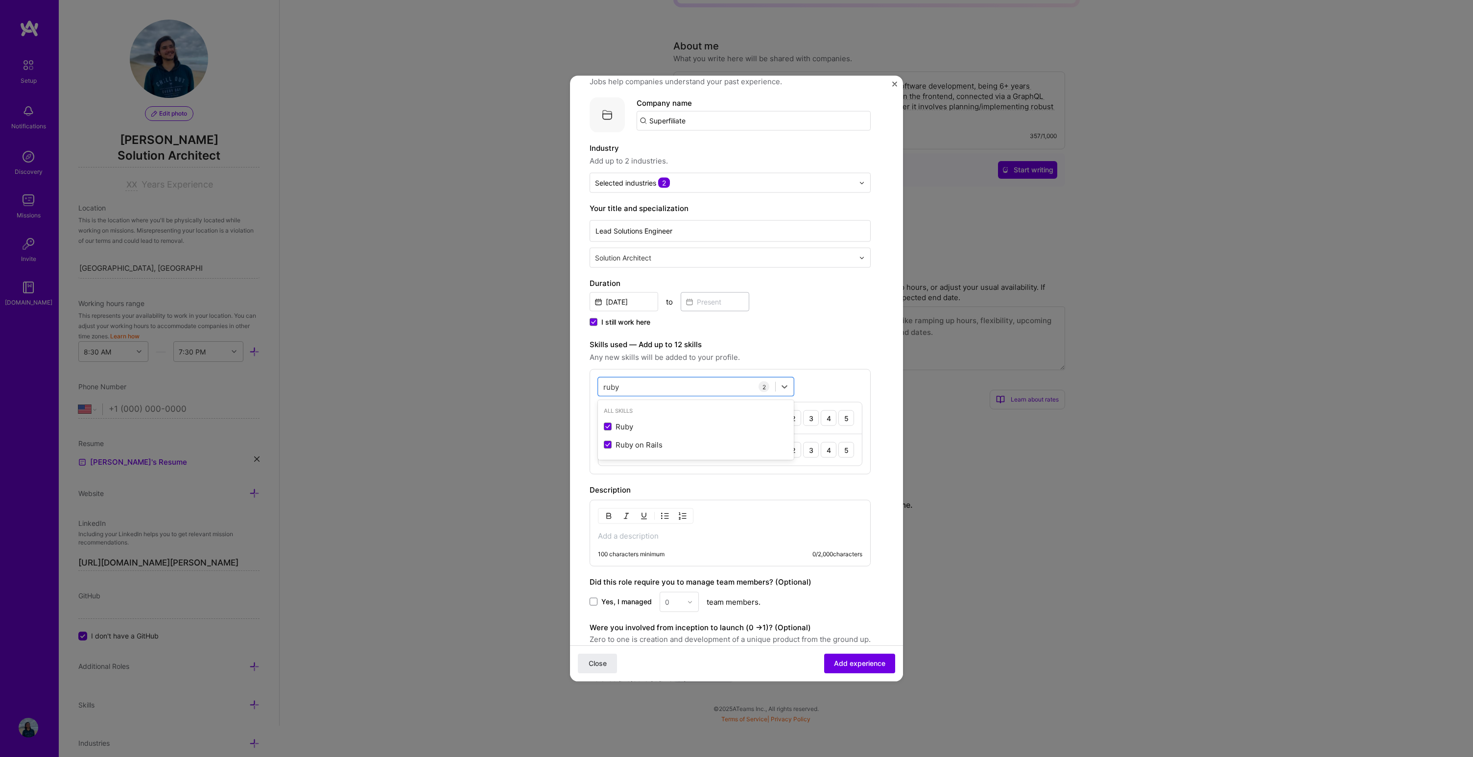
click at [660, 373] on div "option Ruby, selected. option Ruby selected, 0 of 2. 2 results available for se…" at bounding box center [730, 421] width 281 height 105
click at [659, 375] on div "[PERSON_NAME] 2 [PERSON_NAME] on Rails 1 2 3 4 5 Ruby 1 2 3 4 5" at bounding box center [730, 421] width 281 height 105
click at [657, 380] on div "[PERSON_NAME]" at bounding box center [687, 387] width 177 height 16
click at [655, 384] on div "[PERSON_NAME]" at bounding box center [687, 387] width 177 height 16
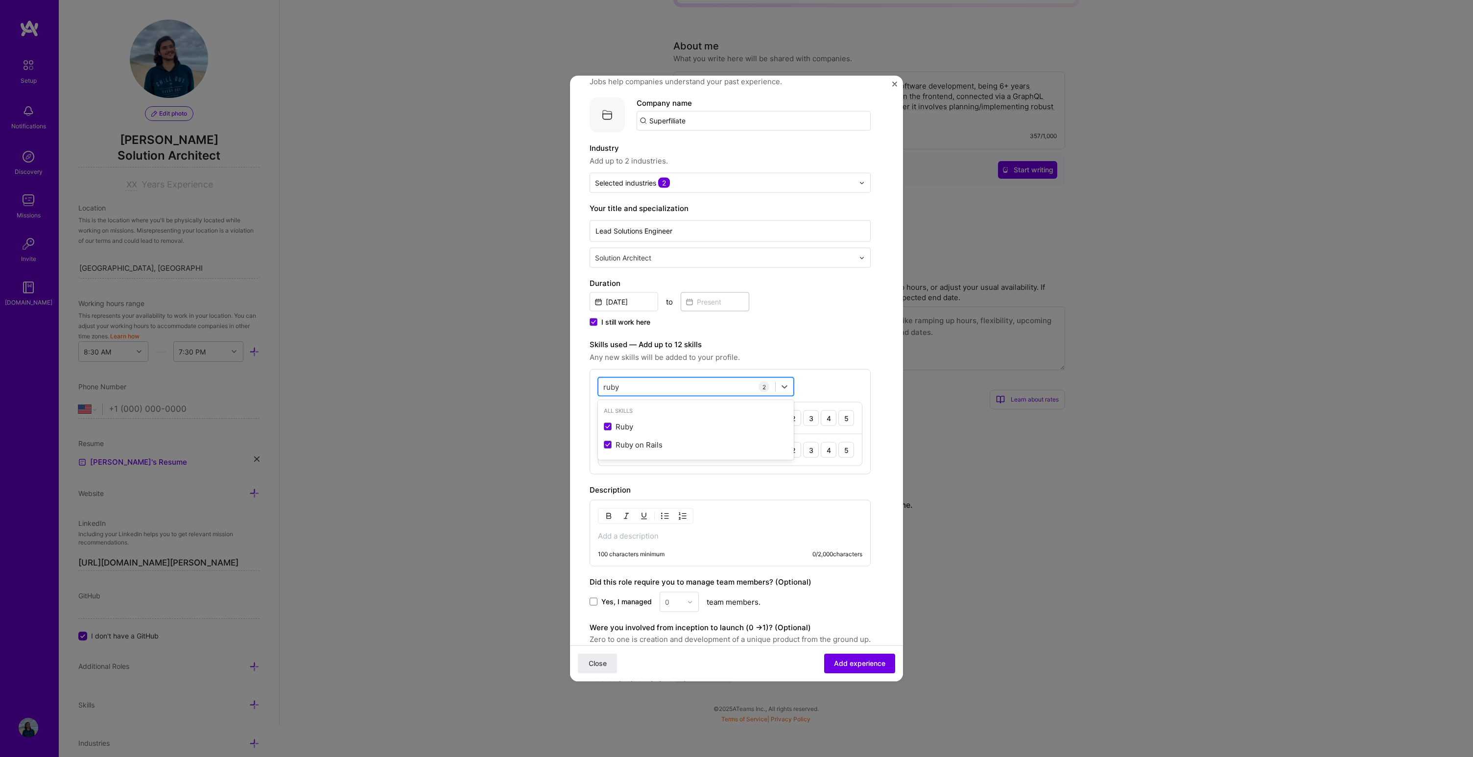
click at [655, 384] on div "[PERSON_NAME]" at bounding box center [687, 387] width 177 height 16
click at [609, 431] on div "Preact" at bounding box center [696, 426] width 184 height 10
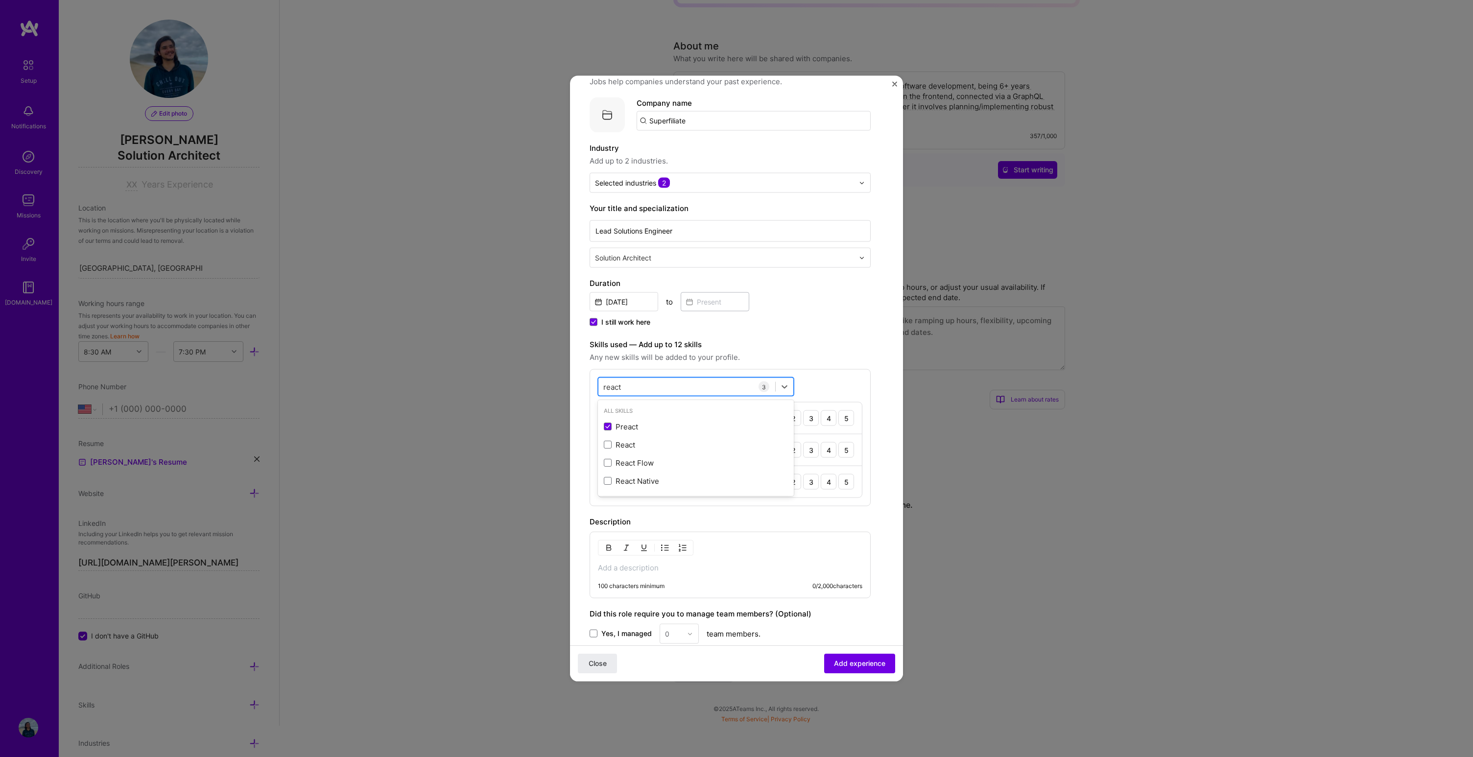
click at [654, 381] on div "react react" at bounding box center [687, 387] width 177 height 16
click at [653, 386] on div "react react" at bounding box center [687, 387] width 177 height 16
click at [610, 427] on span at bounding box center [608, 427] width 8 height 8
click at [0, 0] on input "checkbox" at bounding box center [0, 0] width 0 height 0
click at [644, 385] on div "next next" at bounding box center [687, 387] width 177 height 16
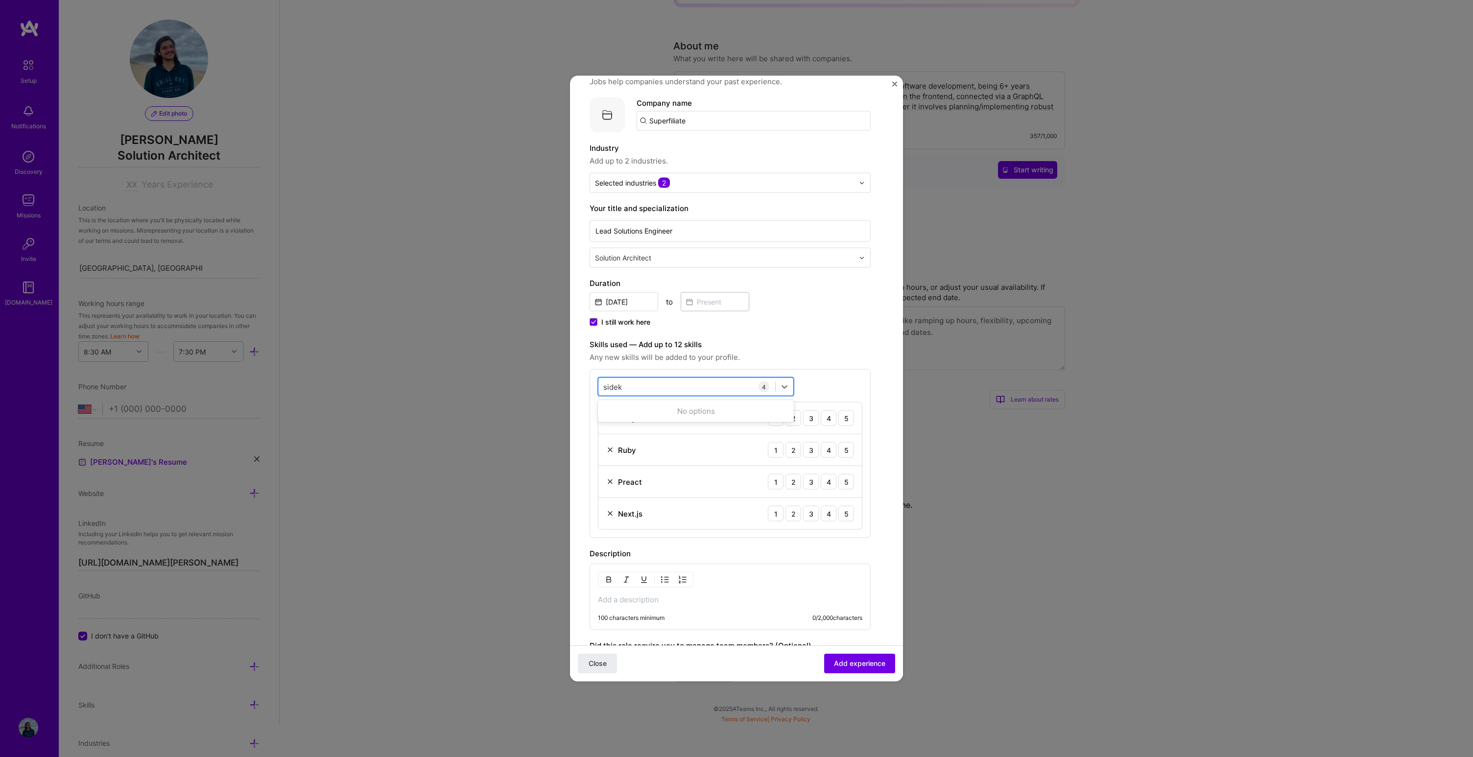
type input "sideki"
type input "postgre"
click at [604, 422] on div "PostgreSQL" at bounding box center [696, 426] width 184 height 10
click at [705, 390] on div "postgre postgre" at bounding box center [687, 387] width 177 height 16
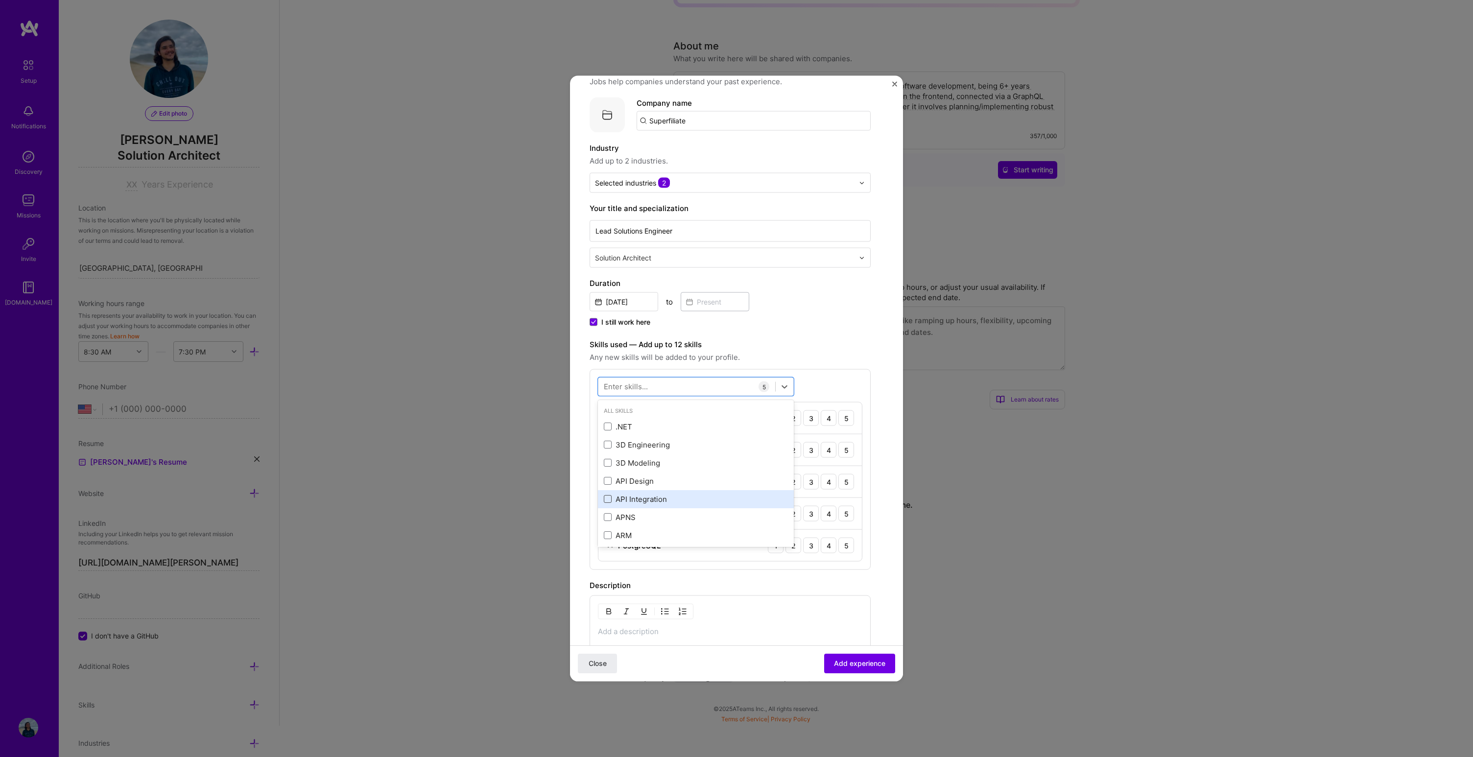
click at [609, 500] on span at bounding box center [608, 499] width 8 height 8
click at [0, 0] on input "checkbox" at bounding box center [0, 0] width 0 height 0
click at [687, 481] on div "Affiliate Marketing" at bounding box center [696, 478] width 184 height 10
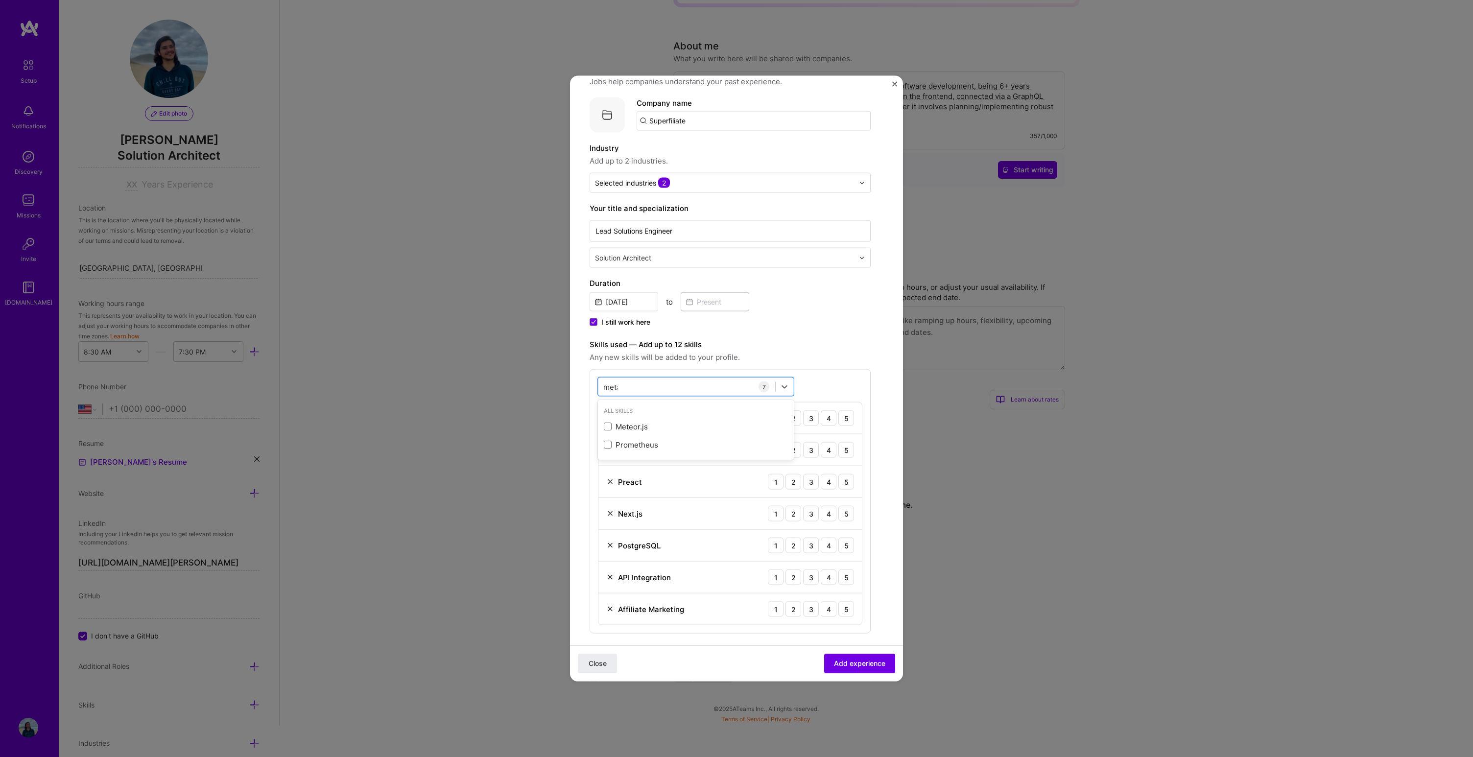
type input "metab"
type input "sql"
click at [653, 482] on div "SQL" at bounding box center [696, 481] width 184 height 10
type input "tail"
click at [689, 440] on div "All Skills Tailwind CSS" at bounding box center [696, 421] width 196 height 42
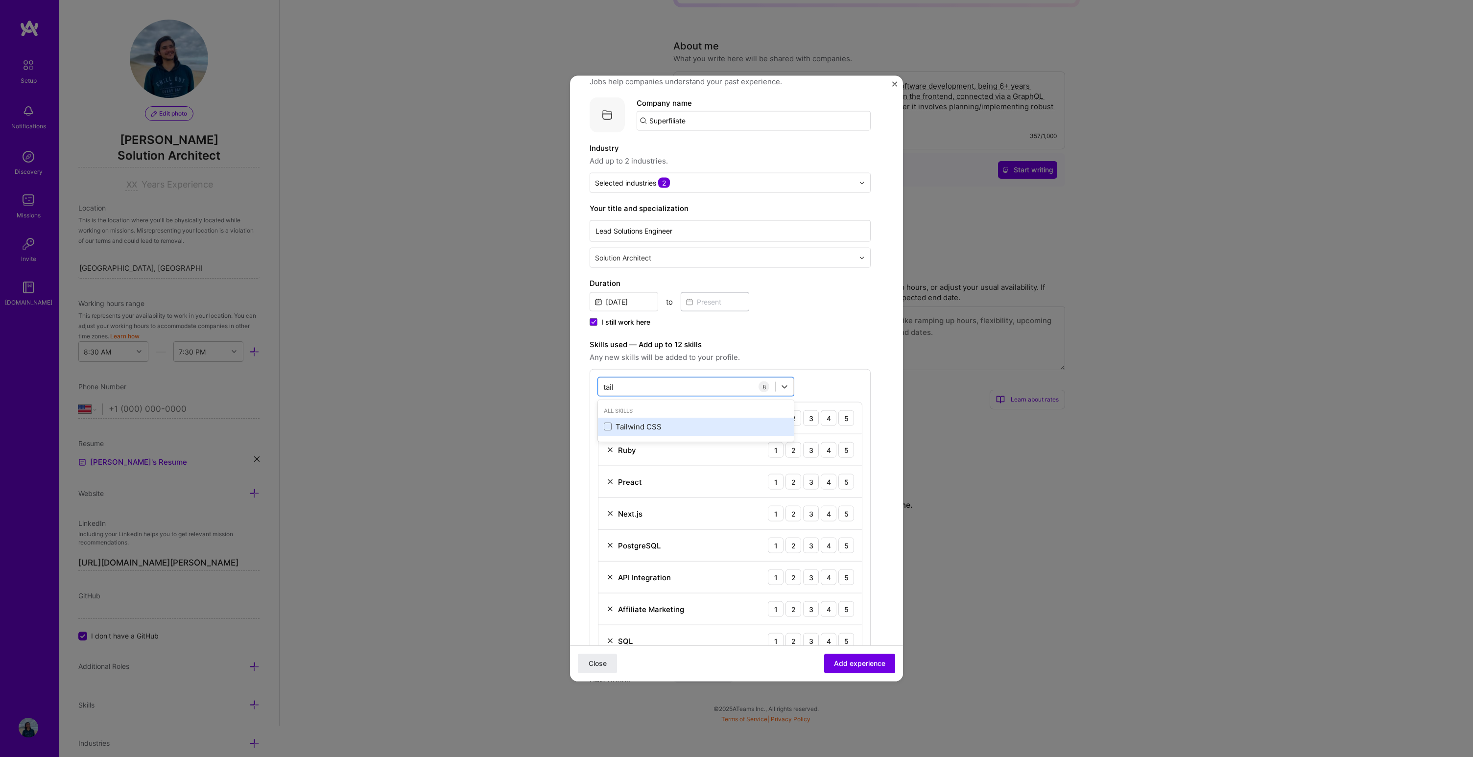
click at [688, 429] on div "Tailwind CSS" at bounding box center [696, 426] width 184 height 10
click at [673, 386] on div "tail tail" at bounding box center [687, 387] width 177 height 16
click at [614, 425] on div "JavaScript" at bounding box center [696, 426] width 184 height 10
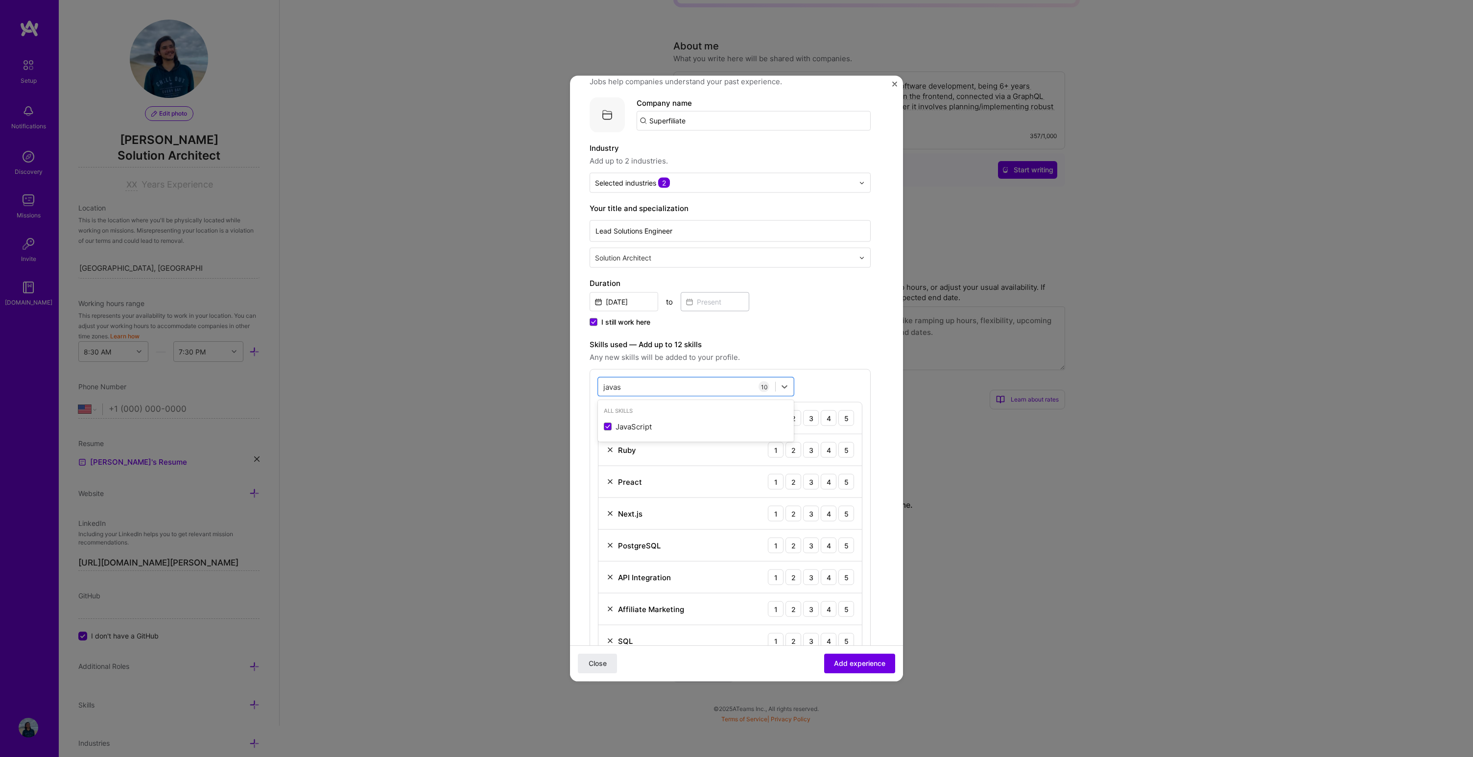
click at [881, 342] on form "Create a job experience Jobs help companies understand your past experience. Co…" at bounding box center [736, 548] width 333 height 970
click at [841, 422] on div "5" at bounding box center [847, 418] width 16 height 16
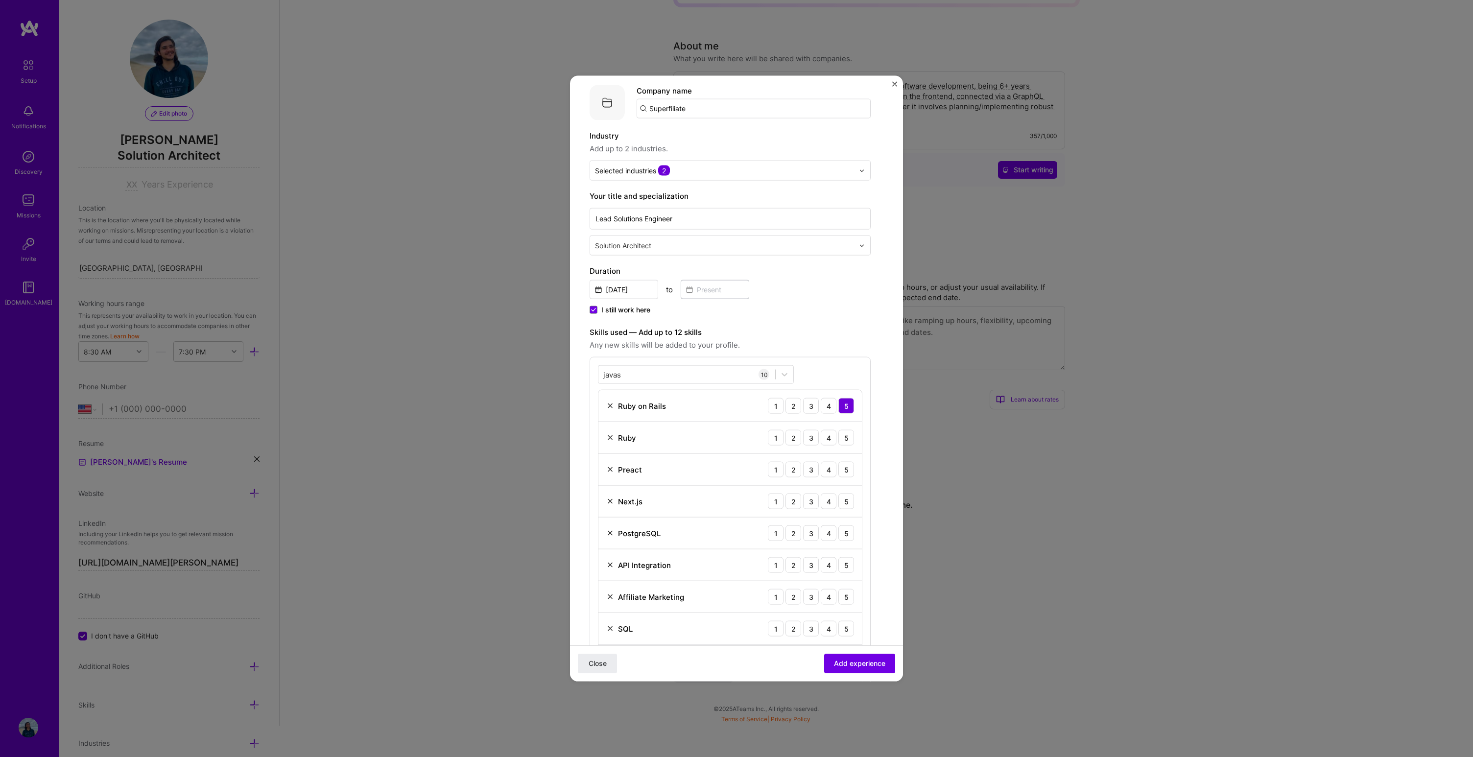
scroll to position [57, 0]
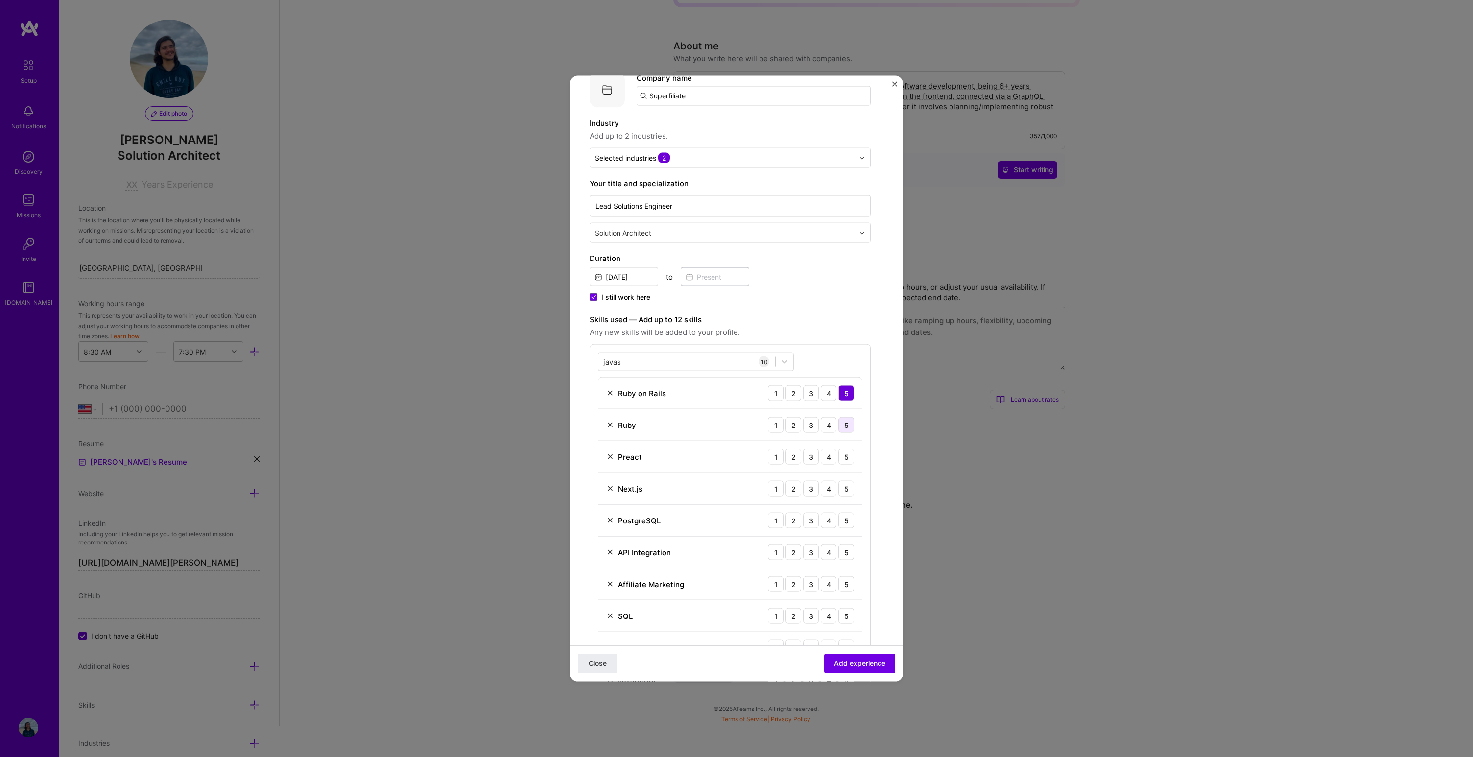
click at [849, 427] on div "5" at bounding box center [847, 425] width 16 height 16
click at [608, 456] on img at bounding box center [610, 457] width 8 height 8
click at [670, 362] on div "javas javas" at bounding box center [687, 362] width 177 height 16
click at [607, 421] on span at bounding box center [608, 420] width 8 height 8
click at [0, 0] on input "checkbox" at bounding box center [0, 0] width 0 height 0
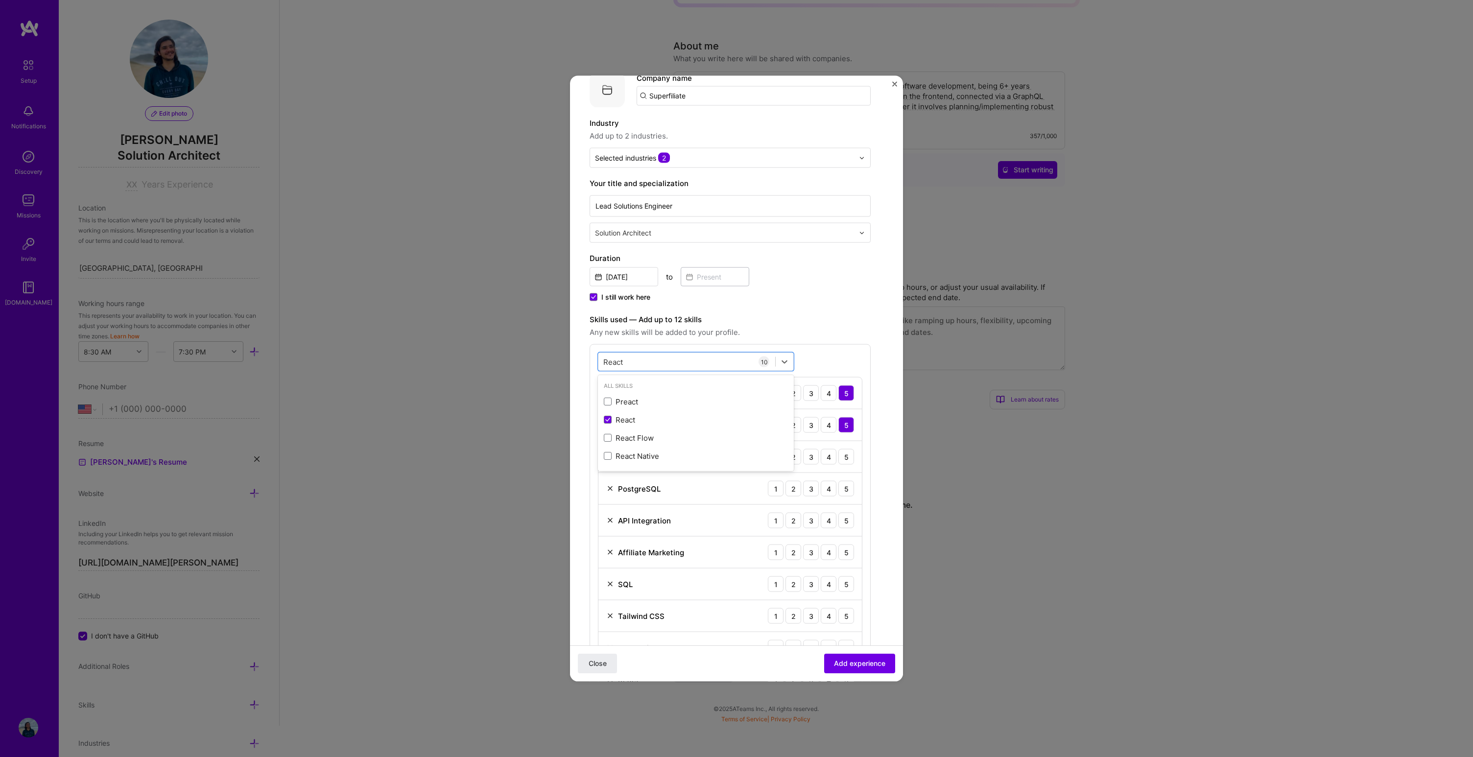
type input "React"
click at [807, 336] on span "Any new skills will be added to your profile." at bounding box center [730, 333] width 281 height 12
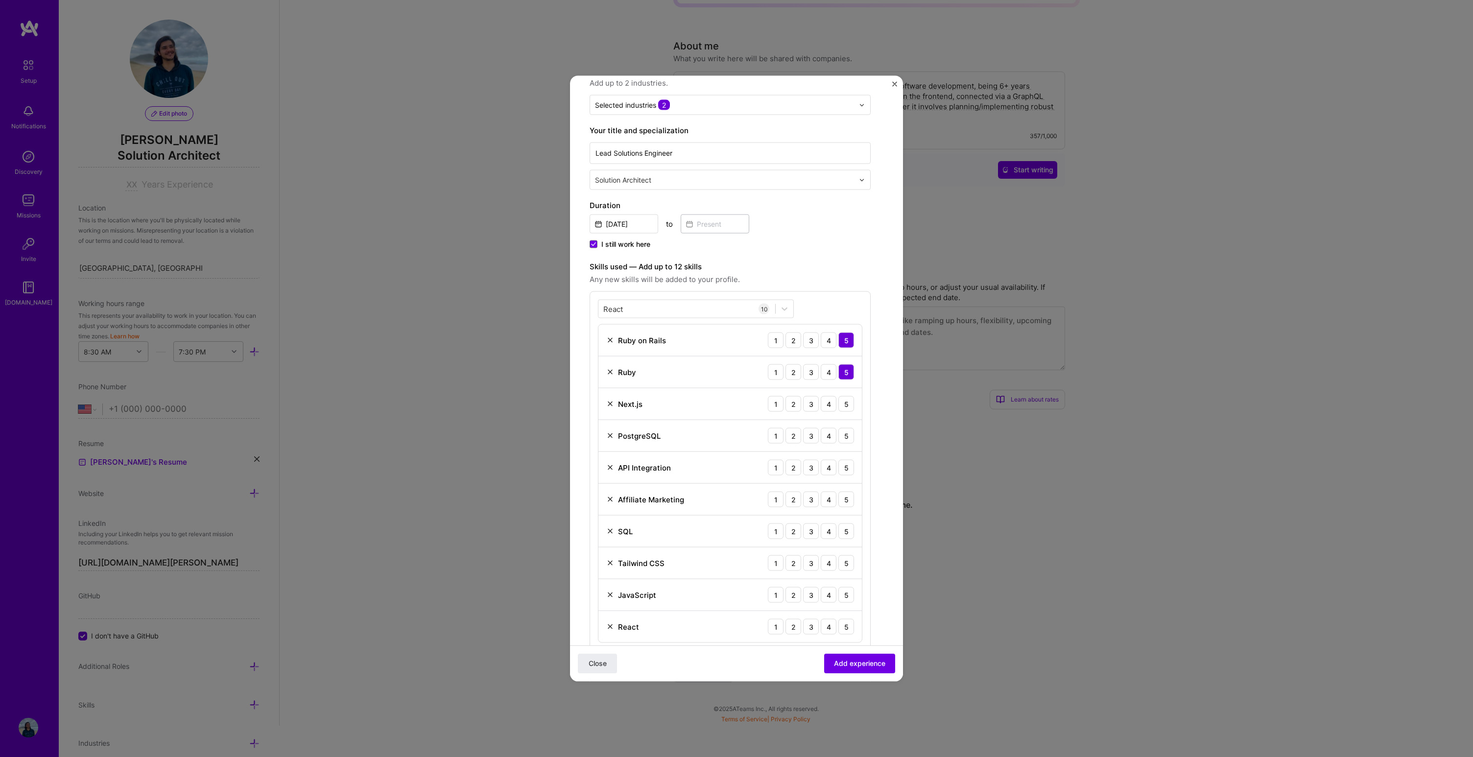
scroll to position [123, 0]
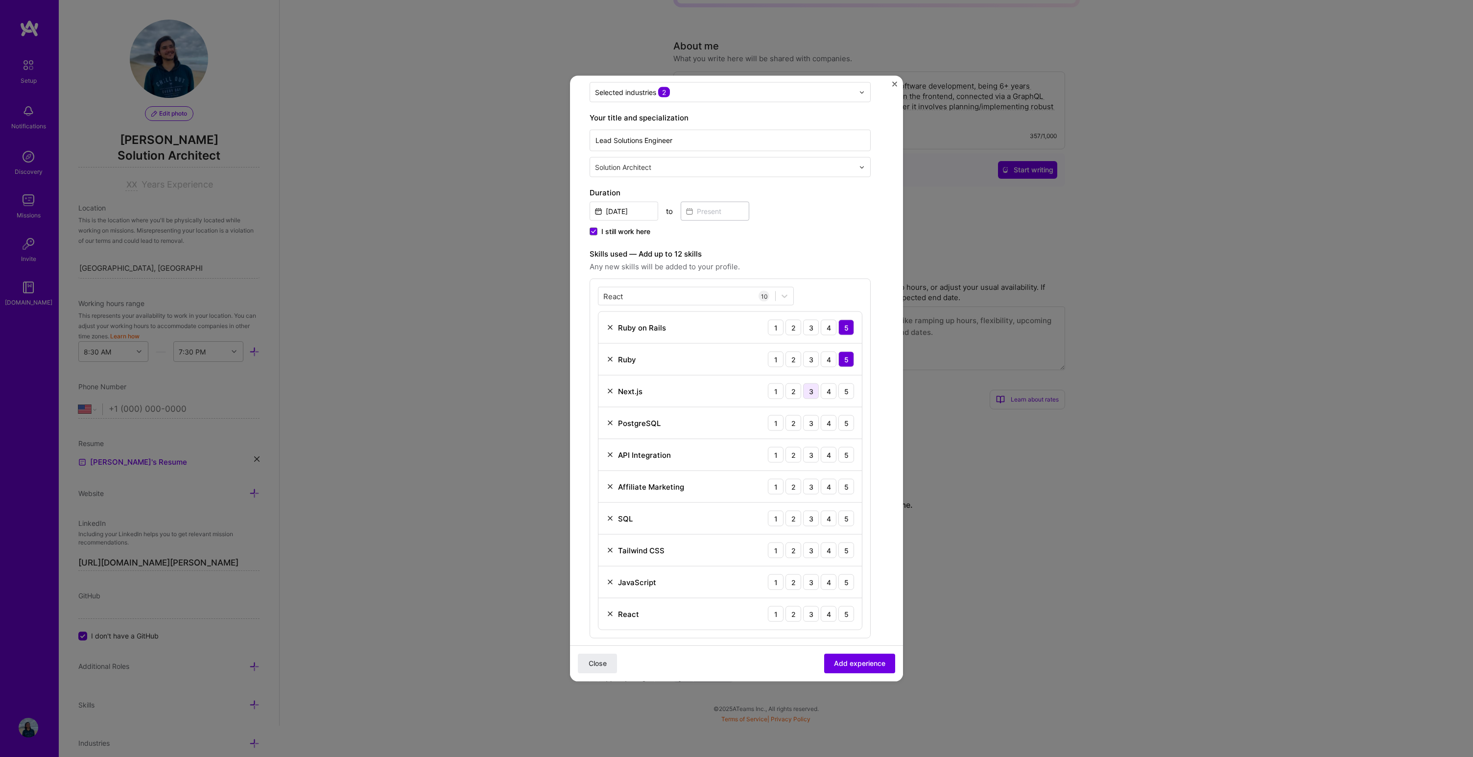
click at [814, 392] on div "3" at bounding box center [811, 392] width 16 height 16
click at [832, 422] on div "4" at bounding box center [829, 423] width 16 height 16
click at [827, 455] on div "4" at bounding box center [829, 455] width 16 height 16
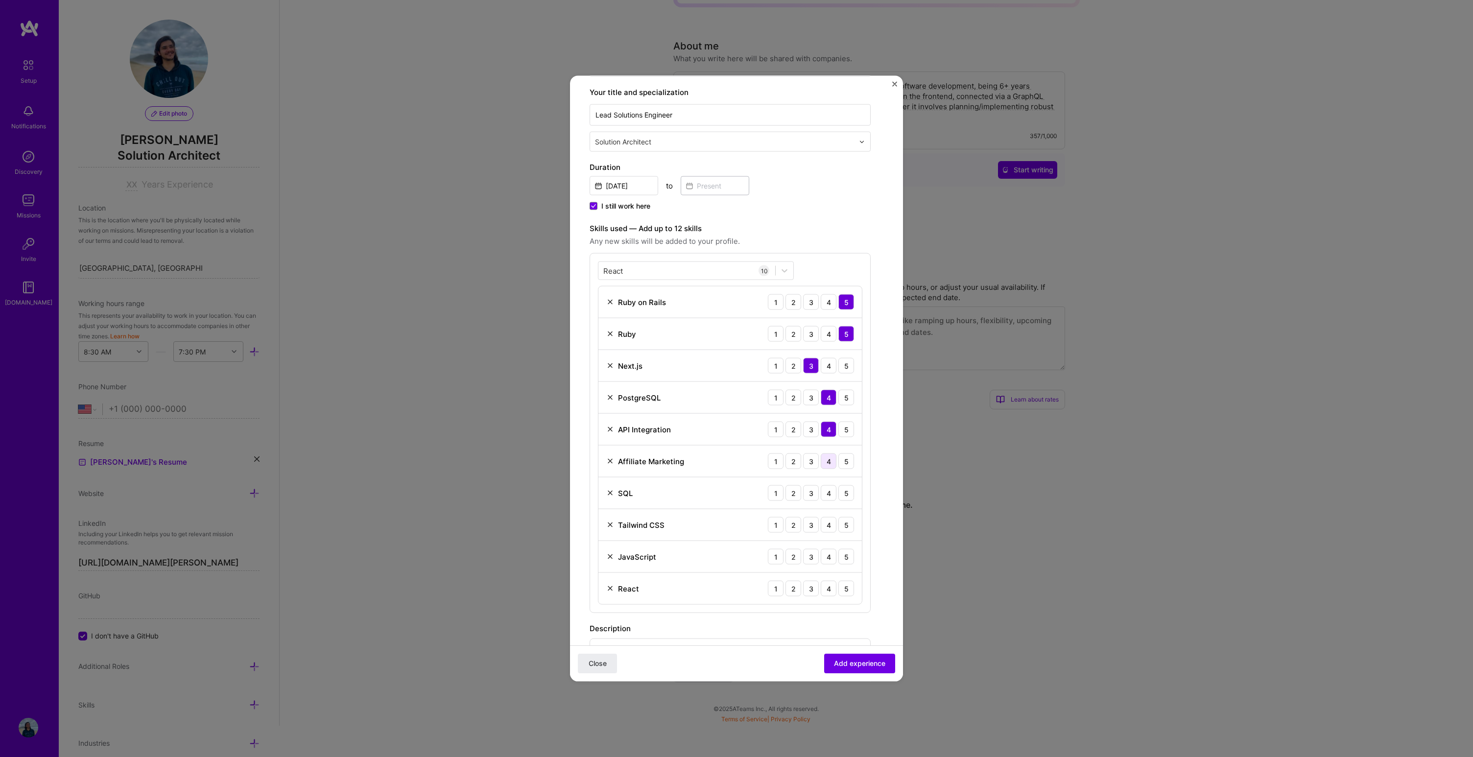
click at [832, 459] on div "4" at bounding box center [829, 462] width 16 height 16
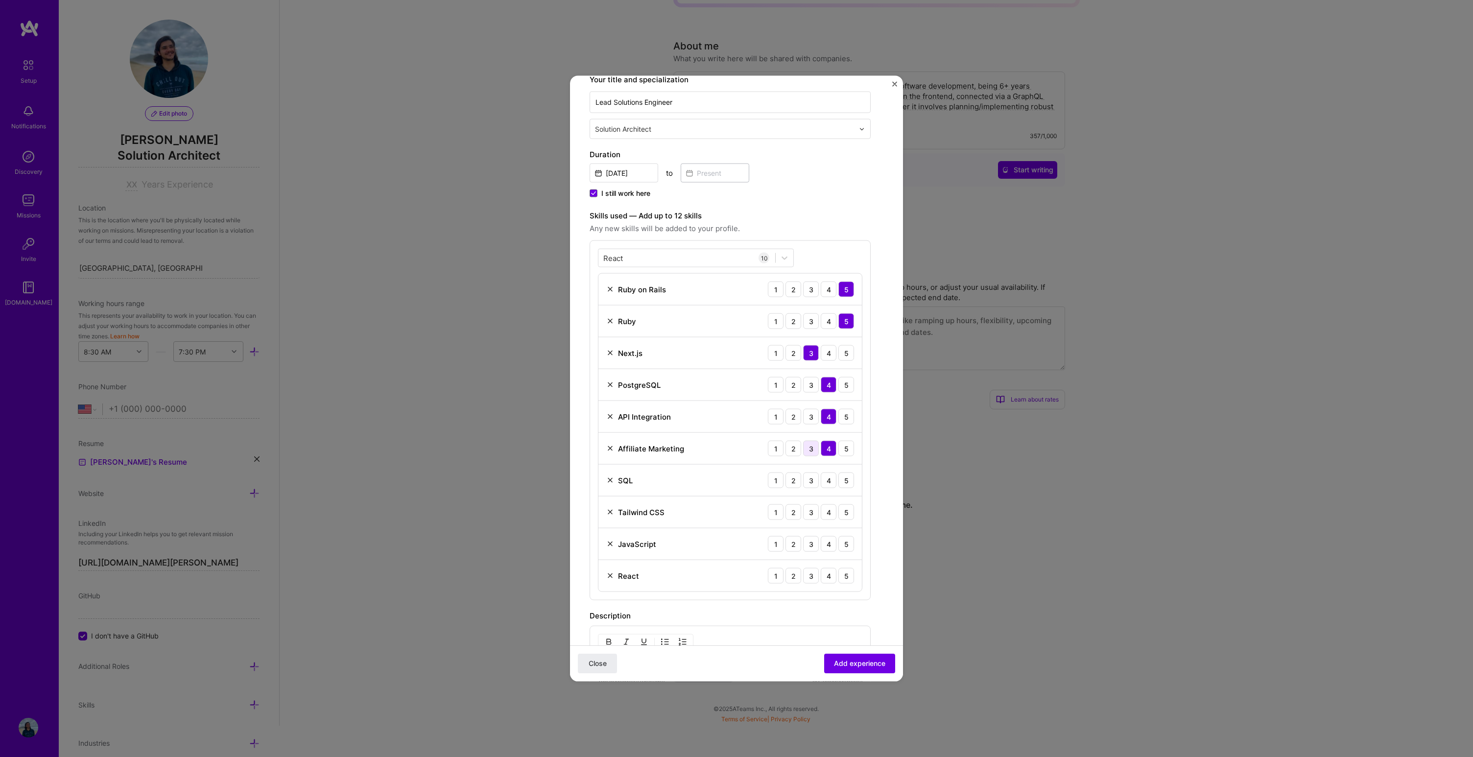
click at [809, 452] on div "3" at bounding box center [811, 449] width 16 height 16
click at [827, 485] on div "4" at bounding box center [829, 481] width 16 height 16
click at [826, 514] on div "4" at bounding box center [829, 513] width 16 height 16
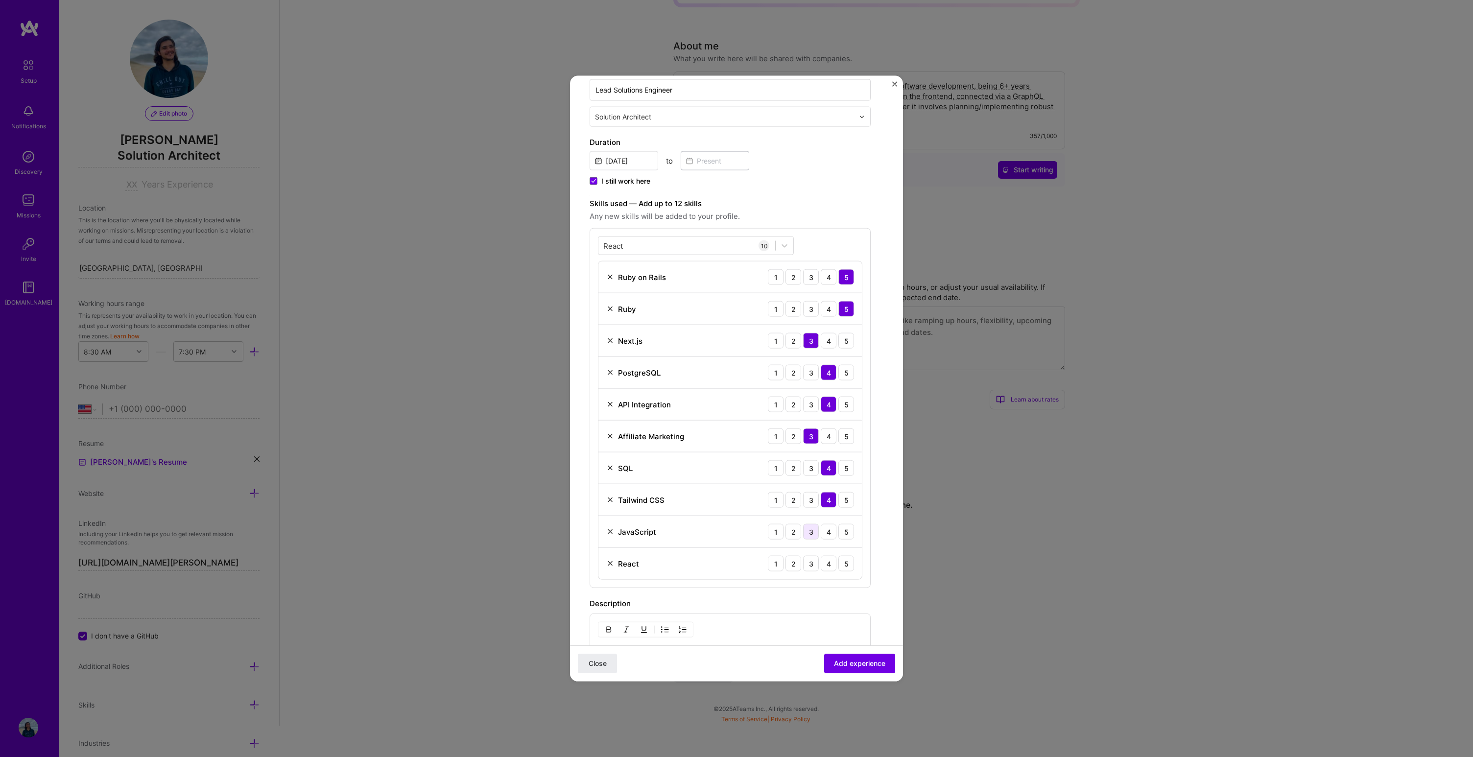
click at [812, 530] on div "3" at bounding box center [811, 532] width 16 height 16
click at [843, 532] on div "5" at bounding box center [847, 532] width 16 height 16
click at [832, 569] on div "4" at bounding box center [829, 564] width 16 height 16
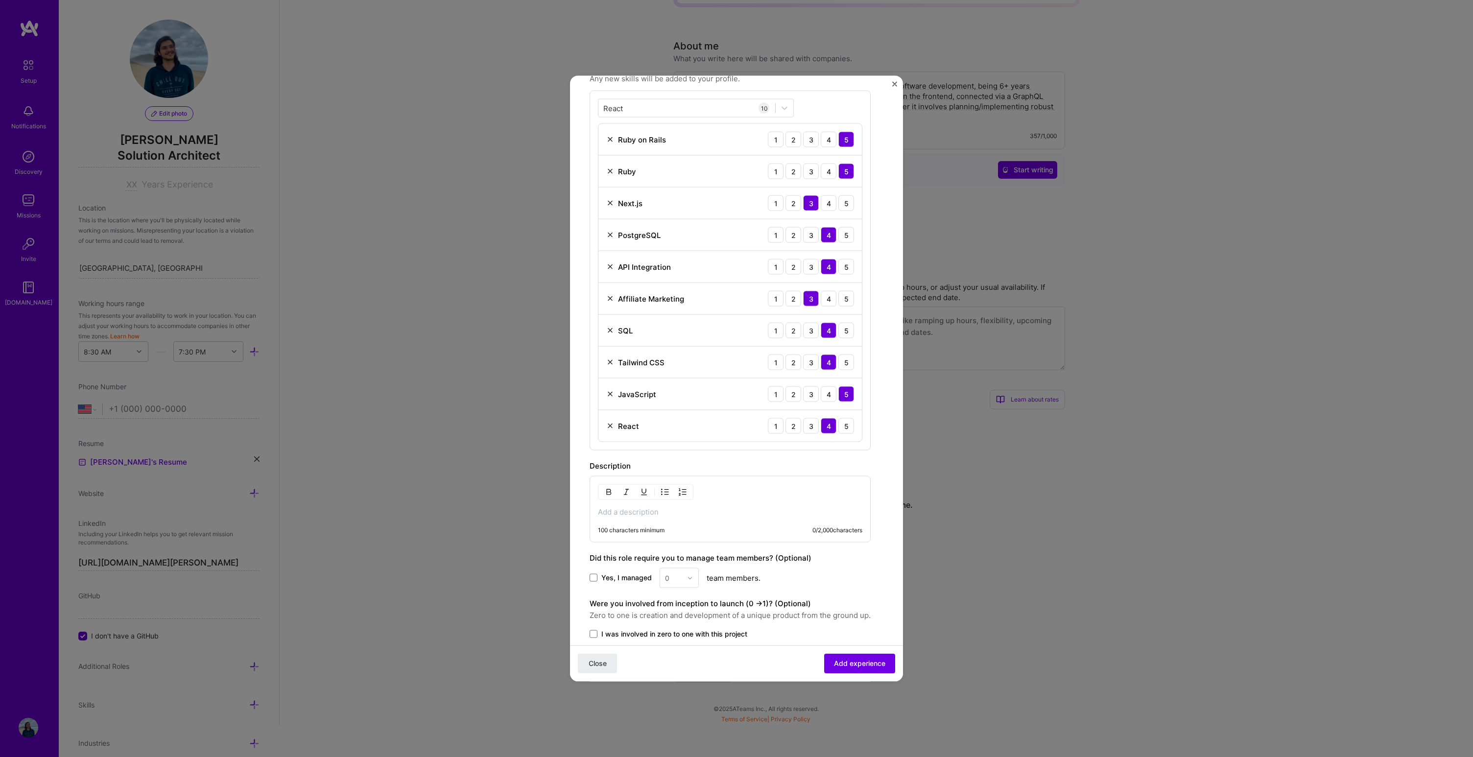
scroll to position [340, 0]
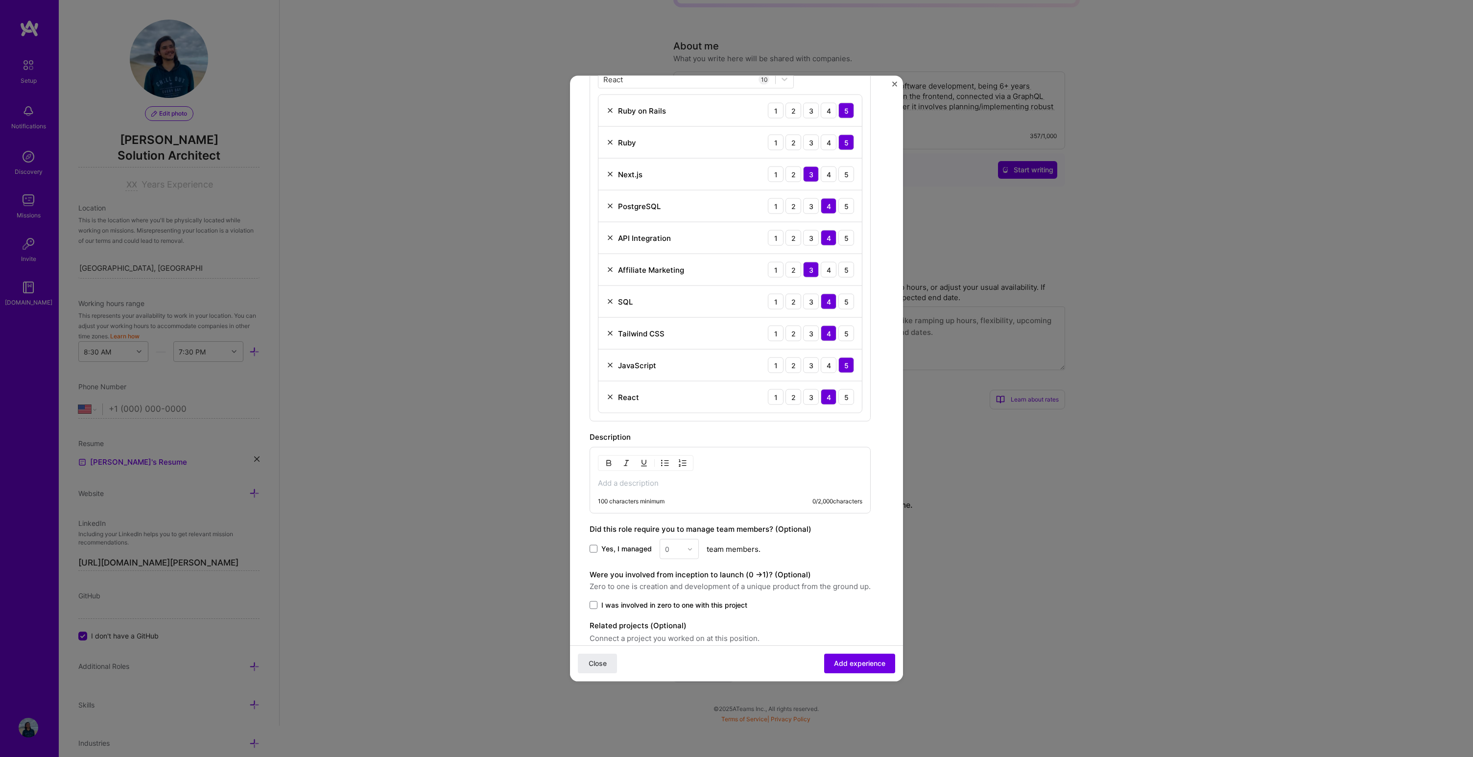
click at [683, 489] on div "100 characters minimum 0 / 2,000 characters" at bounding box center [730, 480] width 281 height 67
click at [689, 486] on p at bounding box center [730, 484] width 264 height 10
paste div
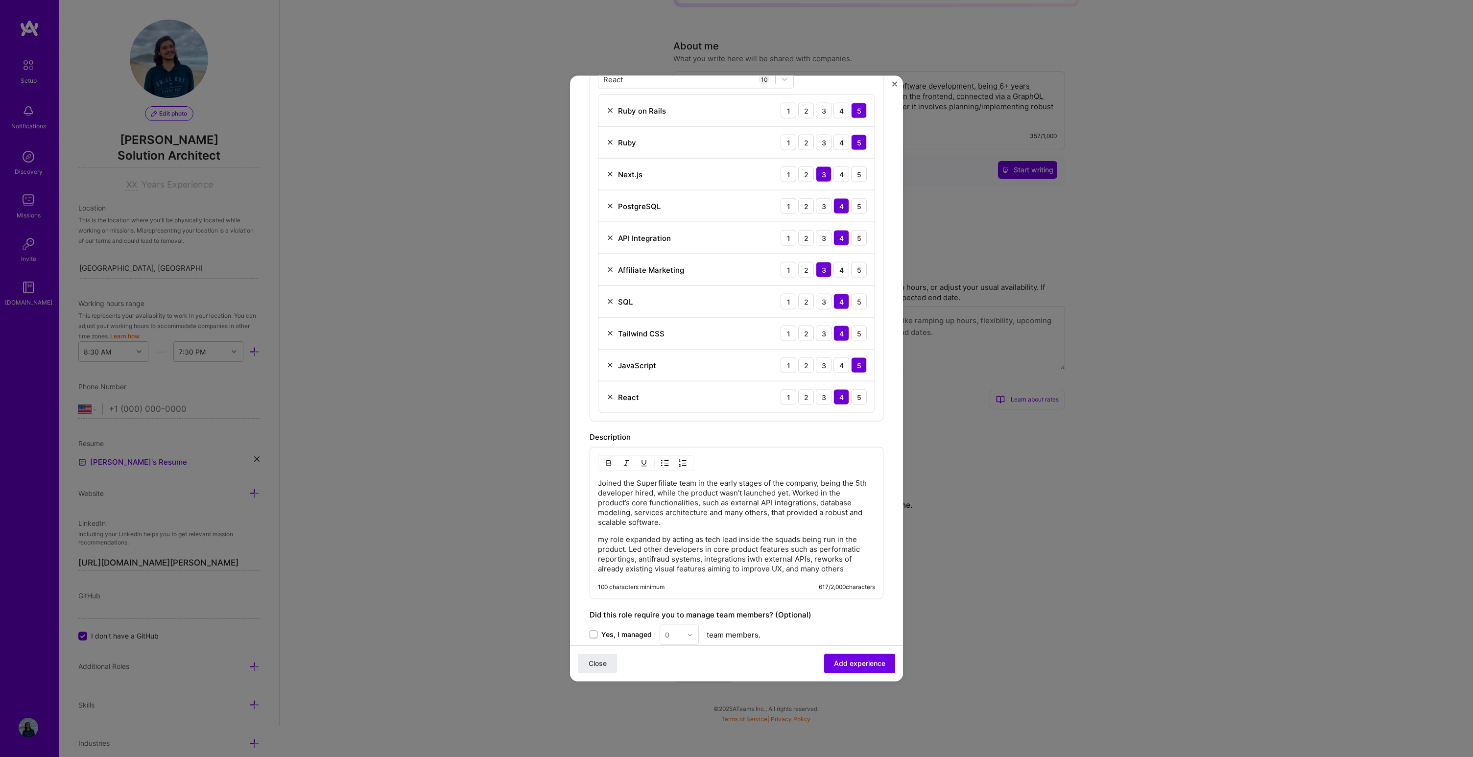
click at [665, 531] on div "Joined the Superfiliate team in the early stages of the company, being the 5th …" at bounding box center [736, 527] width 277 height 96
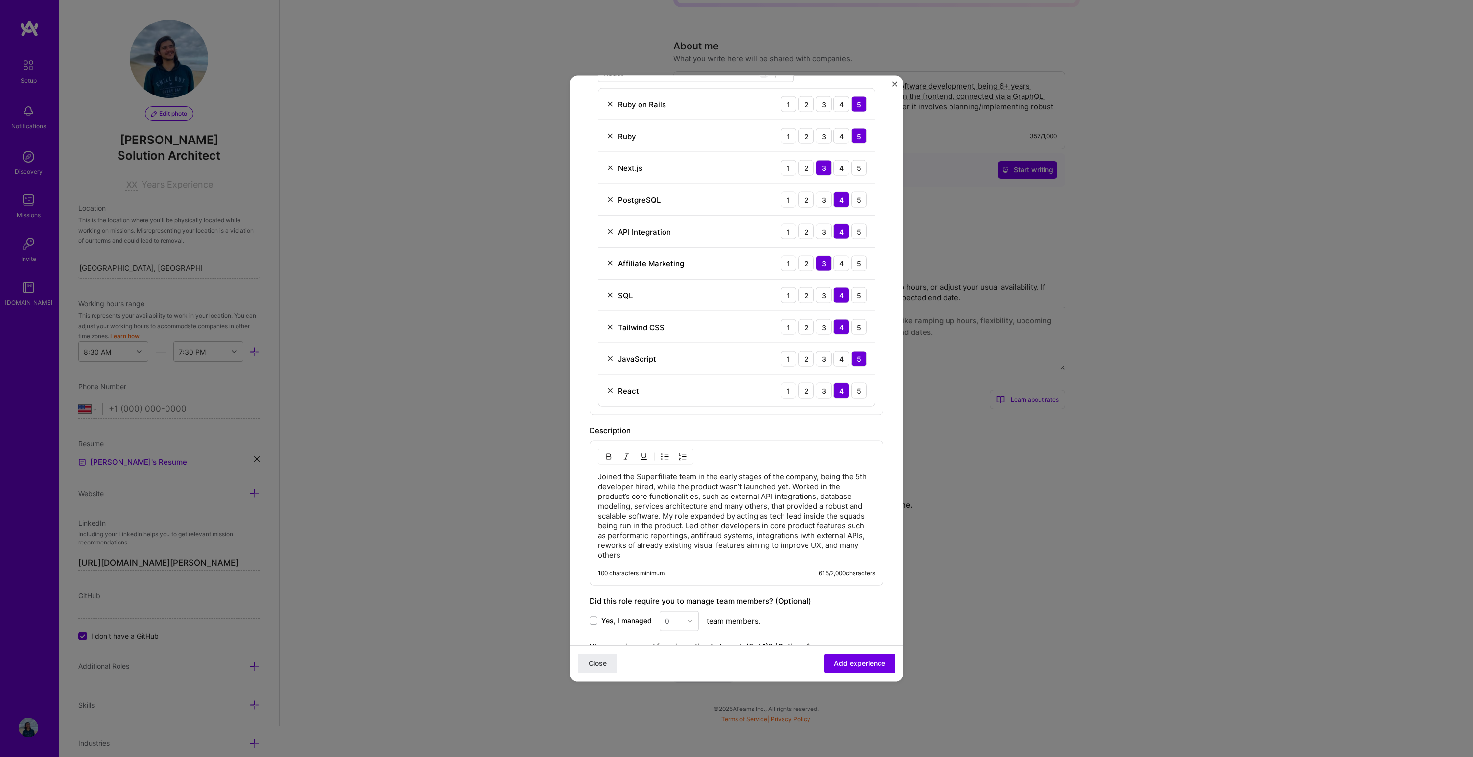
click at [736, 556] on p "Joined the Superfiliate team in the early stages of the company, being the 5th …" at bounding box center [736, 516] width 277 height 88
click at [806, 487] on p "Joined the Superfiliate team in the early stages of the company, being the 5th …" at bounding box center [736, 516] width 277 height 88
drag, startPoint x: 663, startPoint y: 514, endPoint x: 745, endPoint y: 523, distance: 82.7
click at [663, 514] on p "Joined the Superfiliate team in the early stages of the company, being the 5th …" at bounding box center [736, 516] width 277 height 88
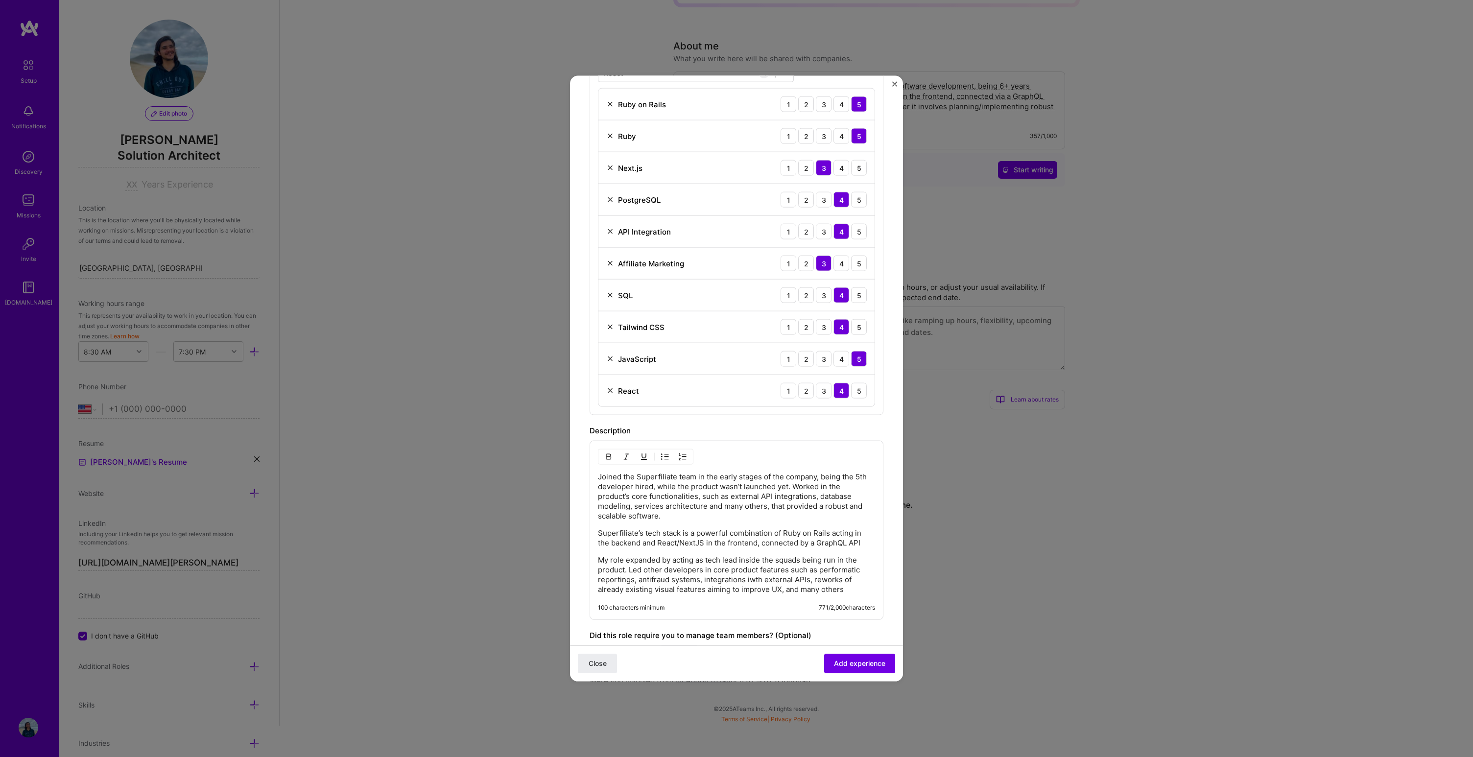
click at [763, 525] on div "Joined the Superfiliate team in the early stages of the company, being the 5th …" at bounding box center [736, 533] width 277 height 122
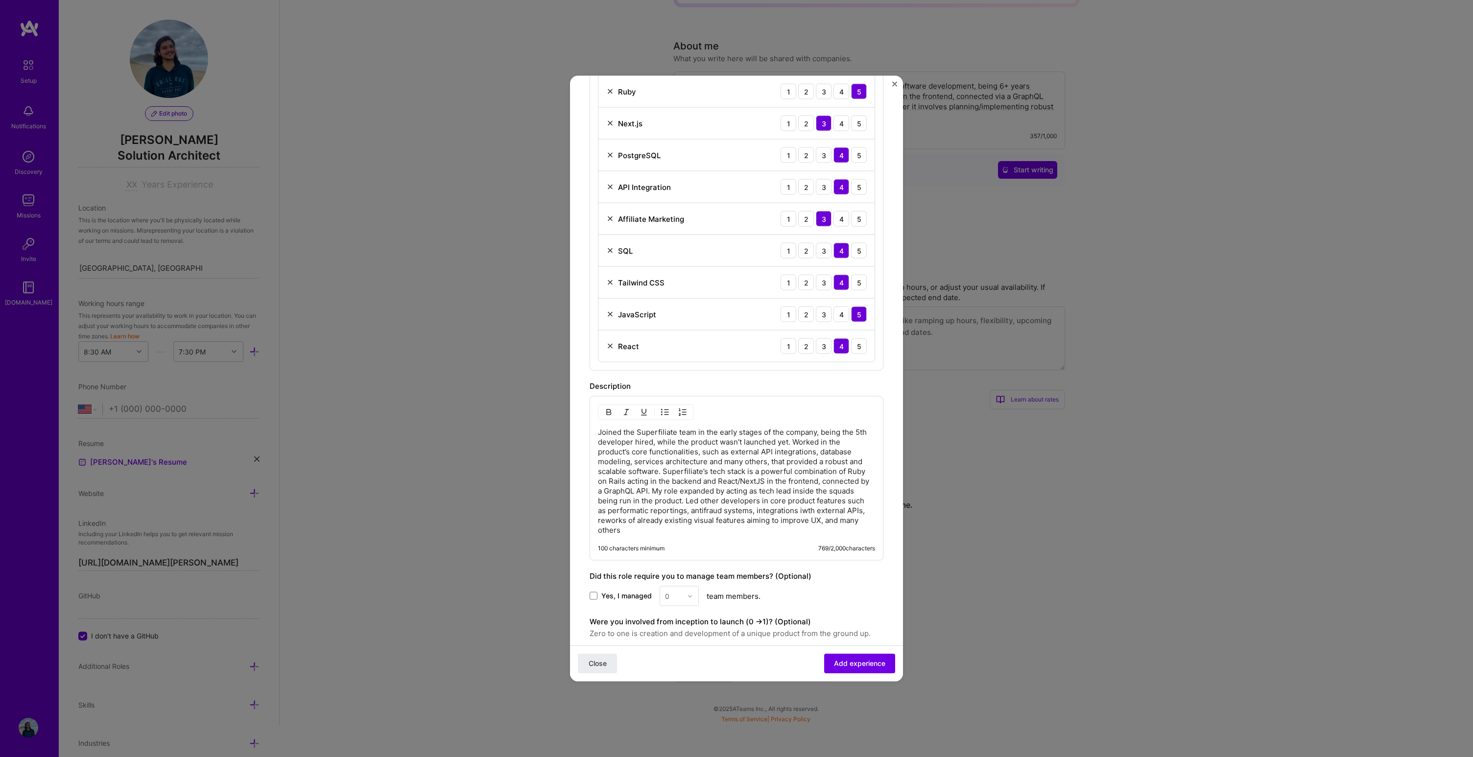
scroll to position [482, 0]
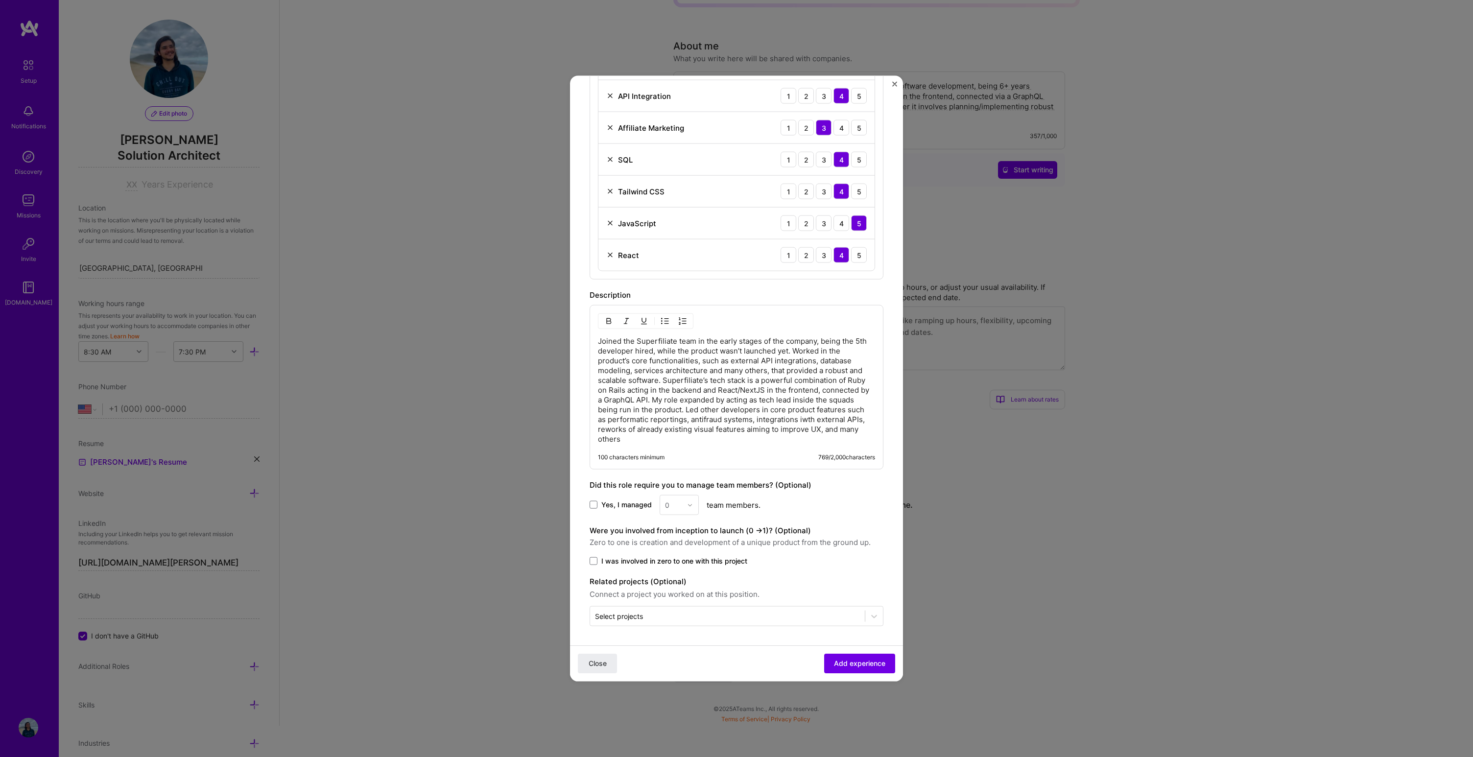
click at [690, 508] on div "0" at bounding box center [679, 505] width 39 height 20
click at [689, 506] on div "0" at bounding box center [679, 505] width 39 height 20
click at [606, 505] on span "Yes, I managed" at bounding box center [626, 505] width 50 height 10
click at [0, 0] on input "Yes, I managed" at bounding box center [0, 0] width 0 height 0
click at [698, 506] on div "Yes, I managed 0 team members." at bounding box center [737, 505] width 294 height 20
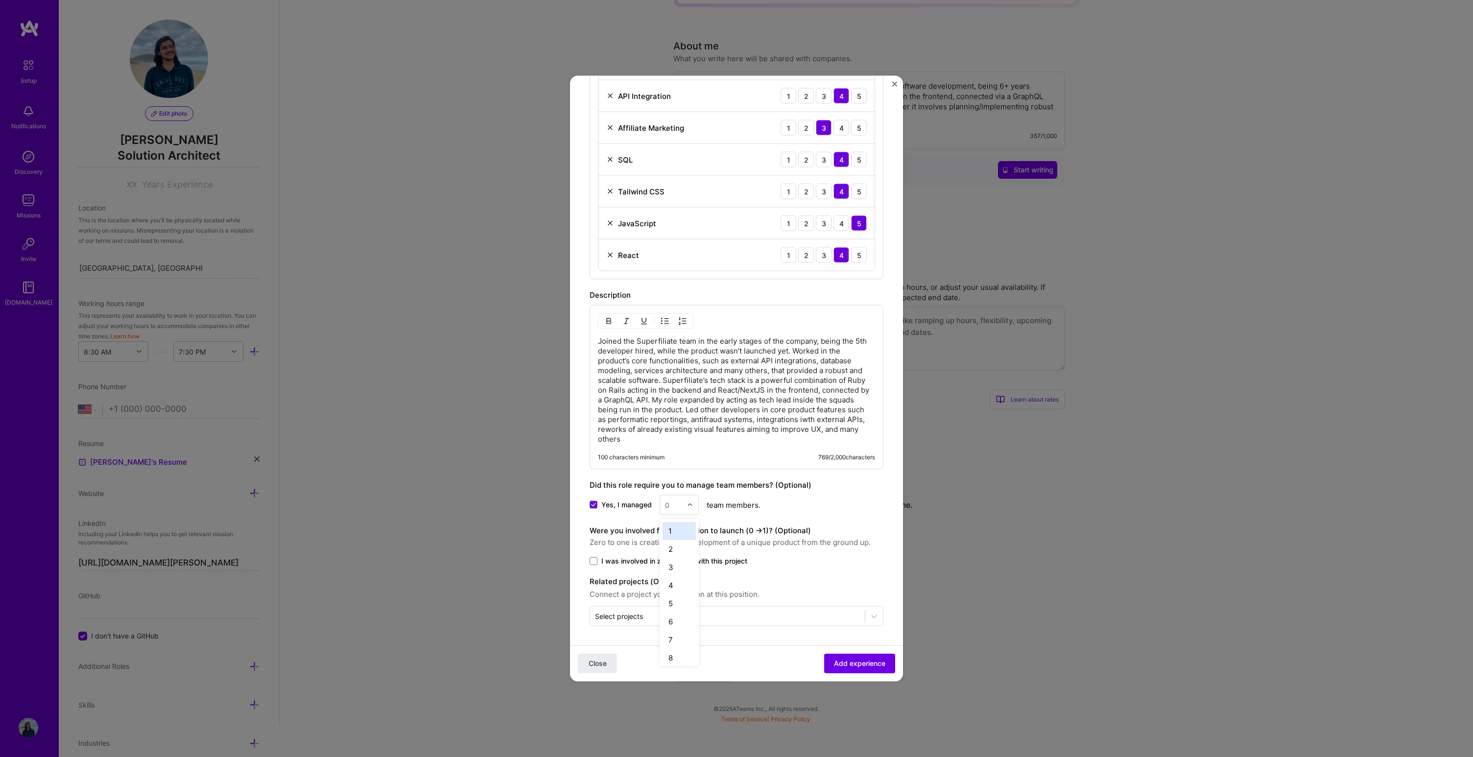
click at [679, 506] on input "text" at bounding box center [673, 505] width 17 height 10
click at [681, 562] on div "3" at bounding box center [679, 567] width 33 height 18
click at [844, 518] on div "Create a job experience Jobs help companies understand your past experience. Co…" at bounding box center [737, 120] width 294 height 1013
click at [593, 563] on span at bounding box center [594, 561] width 8 height 8
click at [0, 0] on input "I was involved in zero to one with this project" at bounding box center [0, 0] width 0 height 0
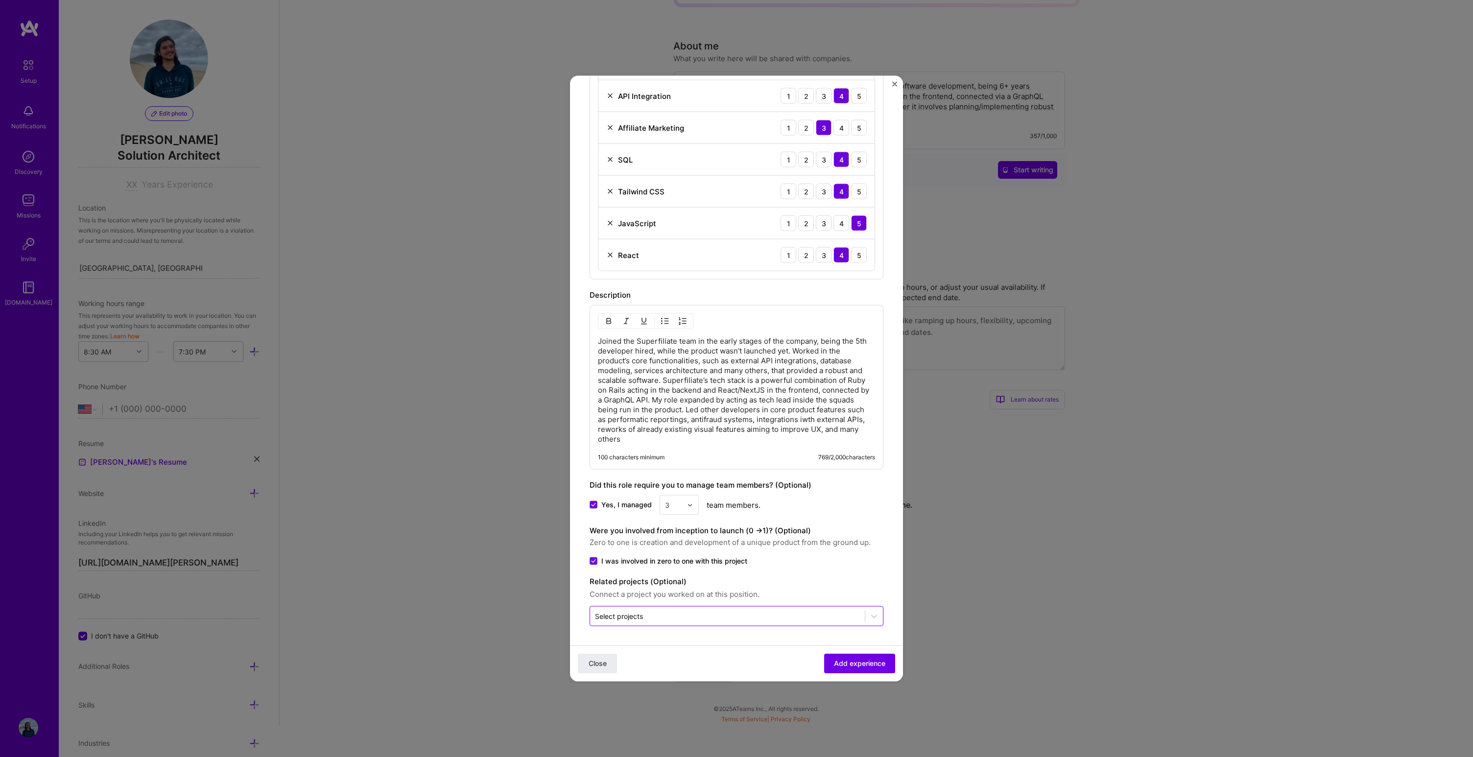
click at [771, 618] on input "text" at bounding box center [727, 616] width 265 height 10
click at [847, 537] on span "Zero to one is creation and development of a unique product from the ground up." at bounding box center [737, 543] width 294 height 12
click at [848, 664] on span "Add experience" at bounding box center [859, 664] width 51 height 10
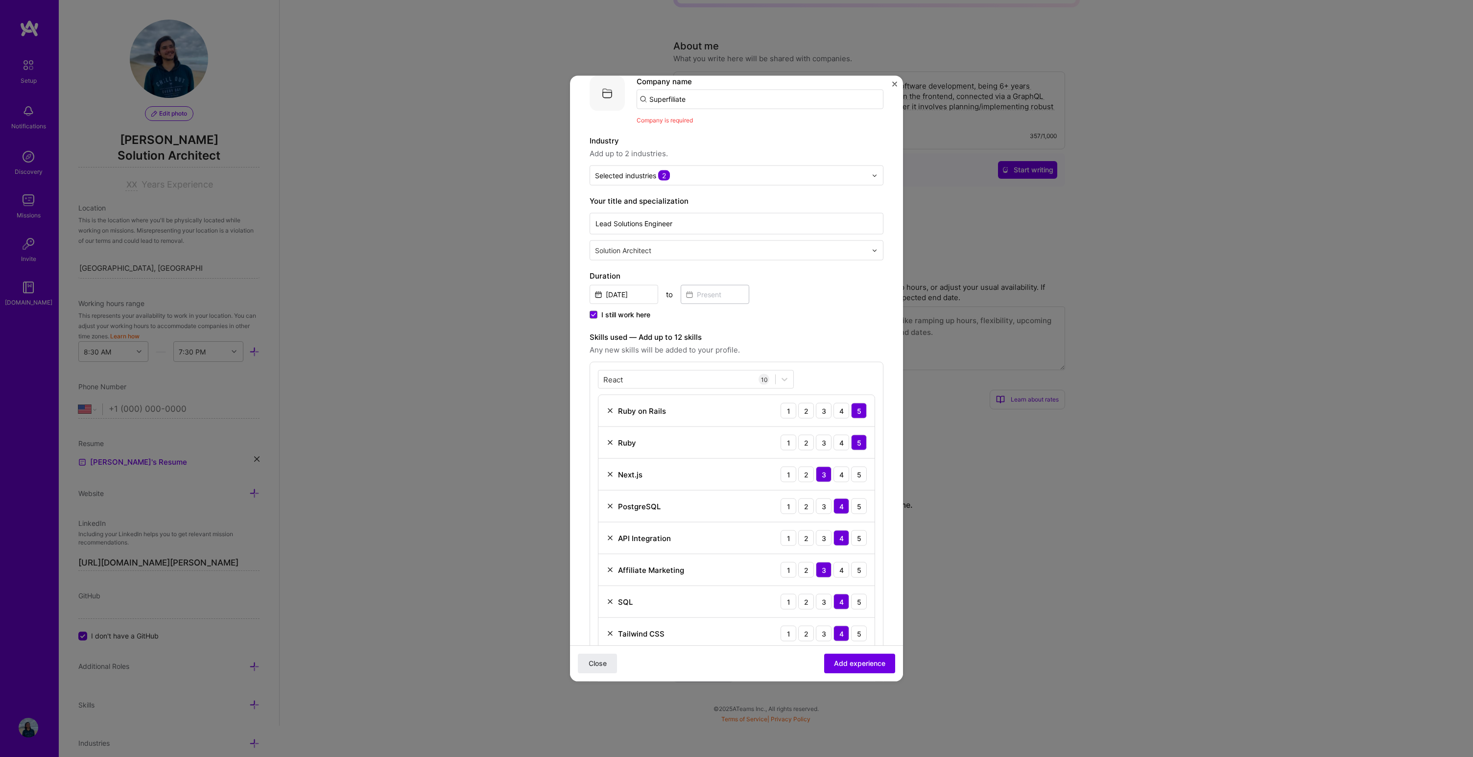
scroll to position [0, 0]
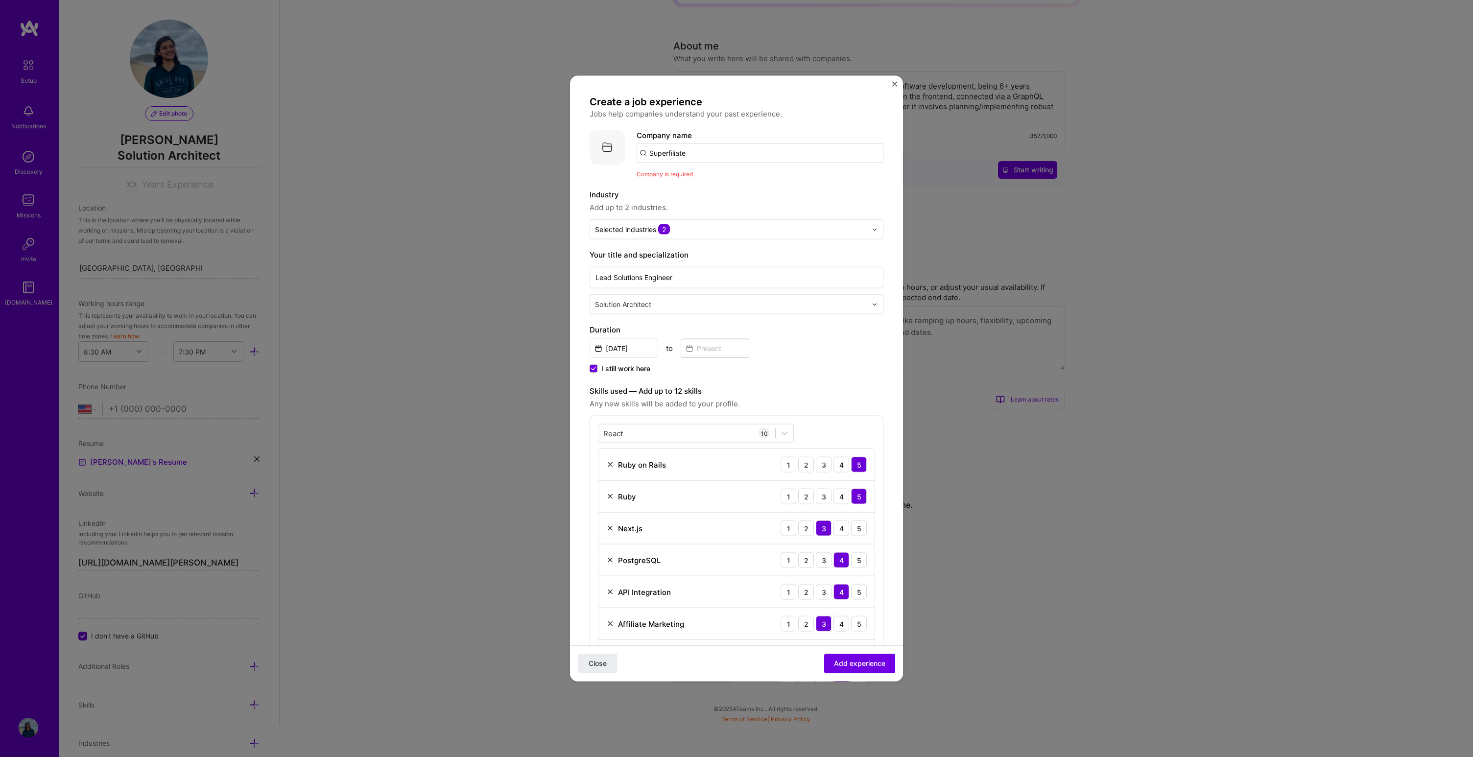
click at [706, 147] on input "Superfiliate" at bounding box center [760, 154] width 247 height 20
click at [700, 177] on span "Superfiliate" at bounding box center [686, 177] width 41 height 10
type input "Superfiliate"
click at [852, 669] on span "Add experience" at bounding box center [859, 664] width 51 height 10
